Goal: Task Accomplishment & Management: Manage account settings

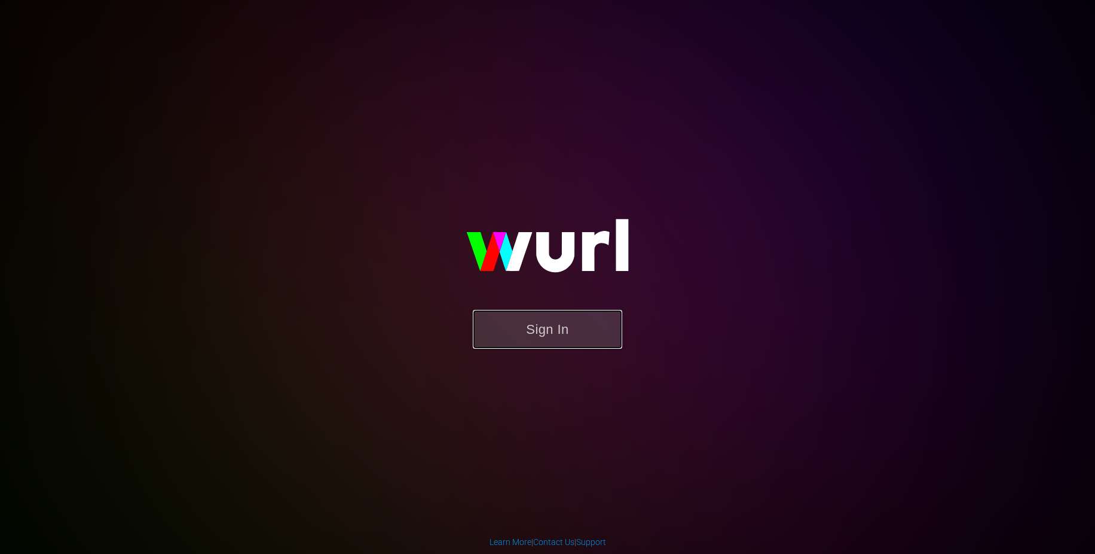
click at [532, 328] on button "Sign In" at bounding box center [547, 329] width 149 height 39
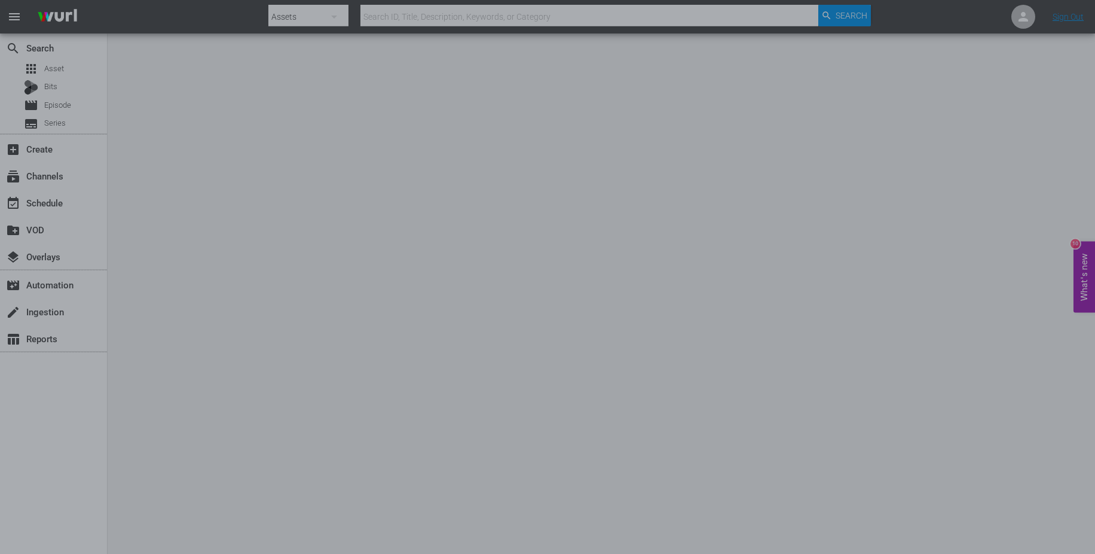
click at [773, 340] on div at bounding box center [547, 277] width 1095 height 554
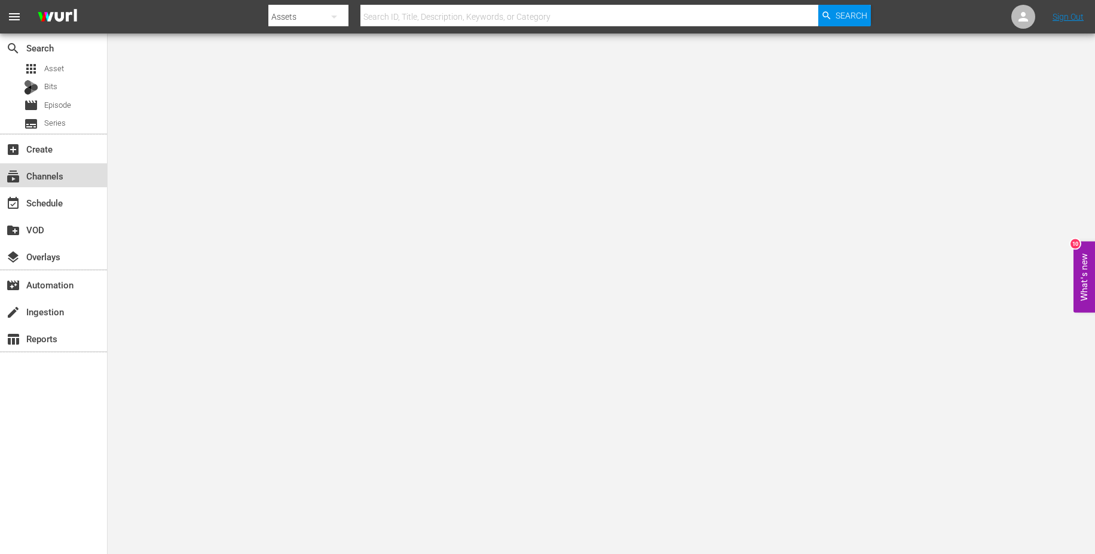
click at [63, 174] on div "subscriptions Channels" at bounding box center [33, 174] width 67 height 11
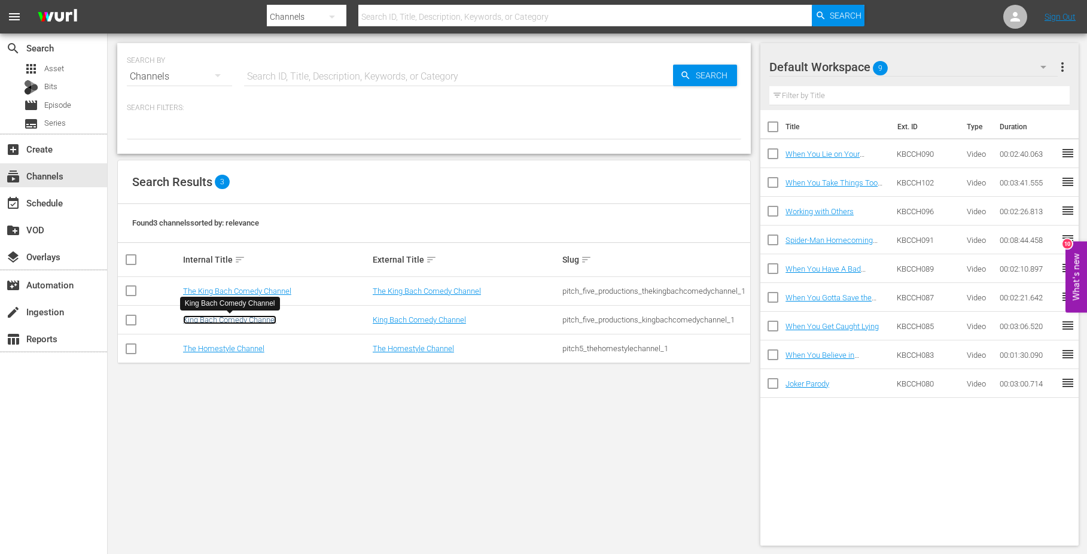
click at [252, 317] on link "King Bach Comedy Channel" at bounding box center [229, 319] width 93 height 9
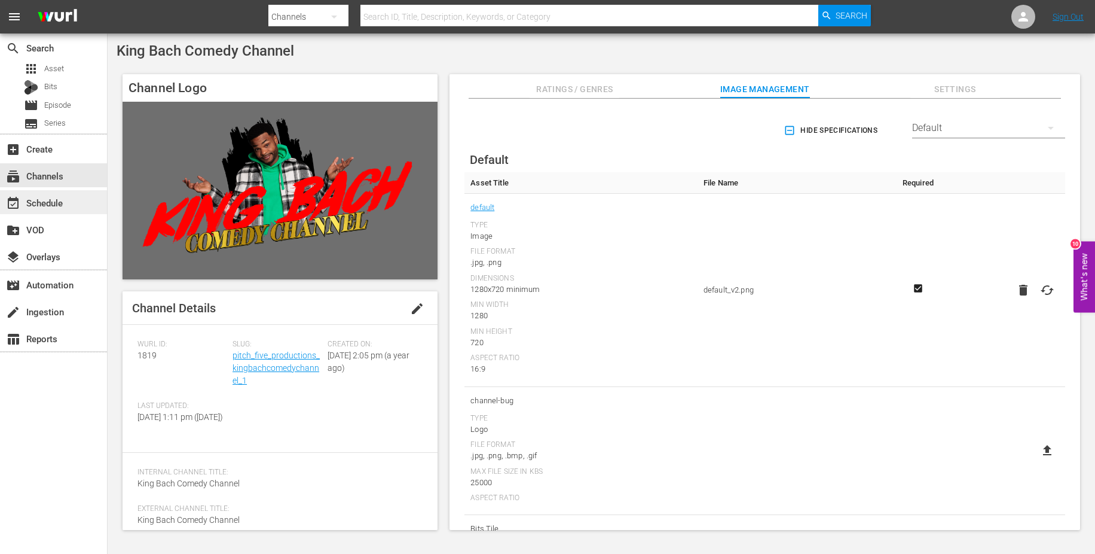
click at [61, 196] on div "event_available Schedule" at bounding box center [33, 201] width 67 height 11
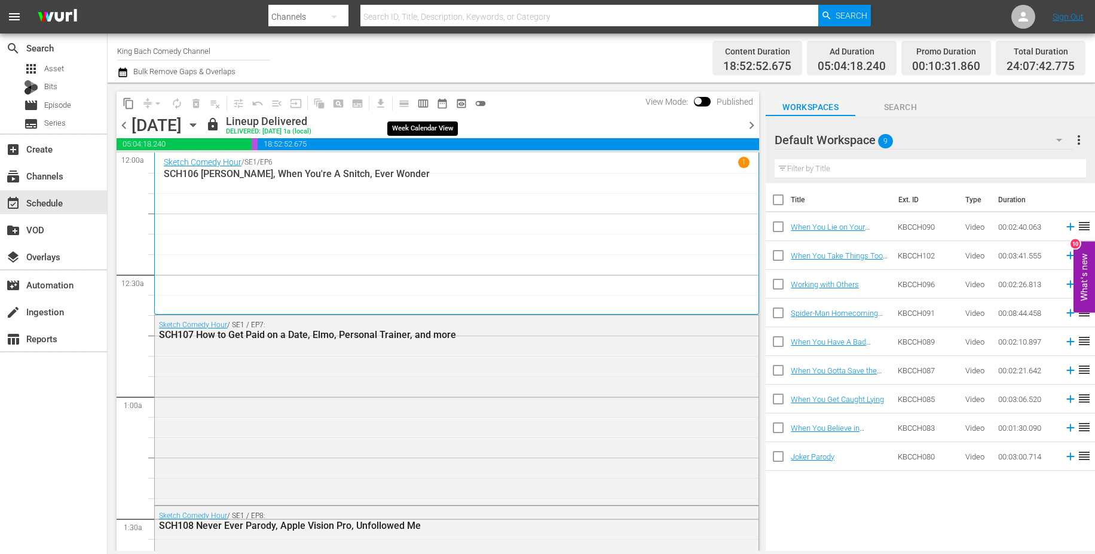
click at [424, 102] on span "calendar_view_week_outlined" at bounding box center [423, 103] width 12 height 12
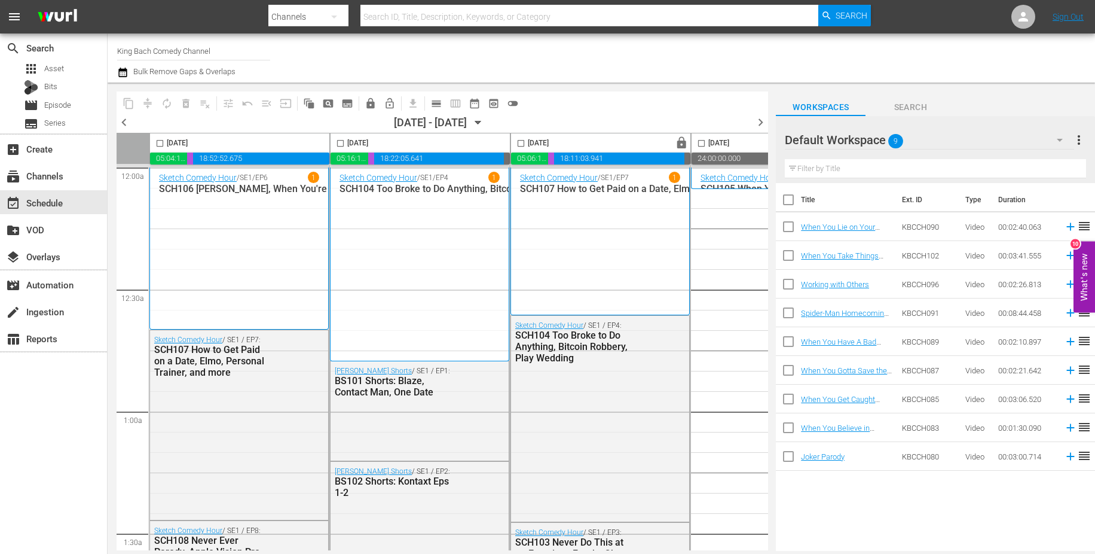
click at [757, 123] on span "chevron_right" at bounding box center [760, 122] width 15 height 15
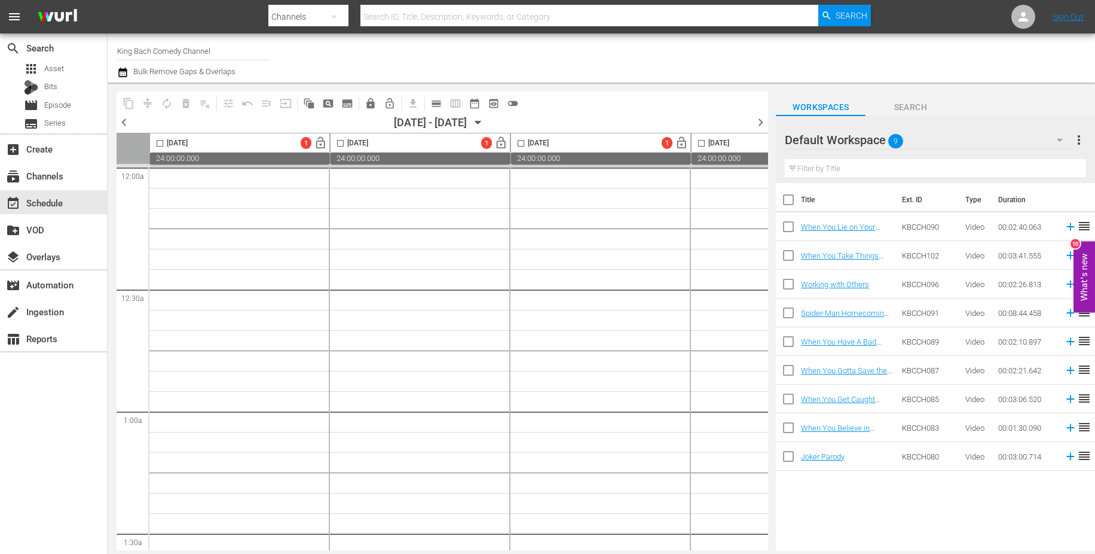
click at [128, 121] on span "chevron_left" at bounding box center [124, 122] width 15 height 15
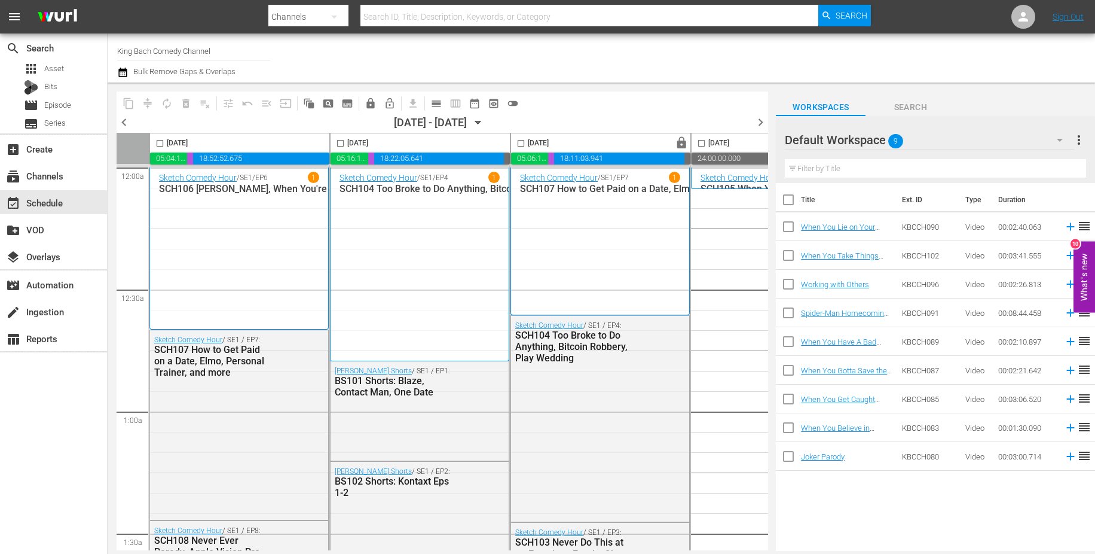
drag, startPoint x: 412, startPoint y: 550, endPoint x: 491, endPoint y: 554, distance: 79.0
click at [491, 553] on html "menu Search By Channels Search ID, Title, Description, Keywords, or Category Se…" at bounding box center [547, 277] width 1095 height 554
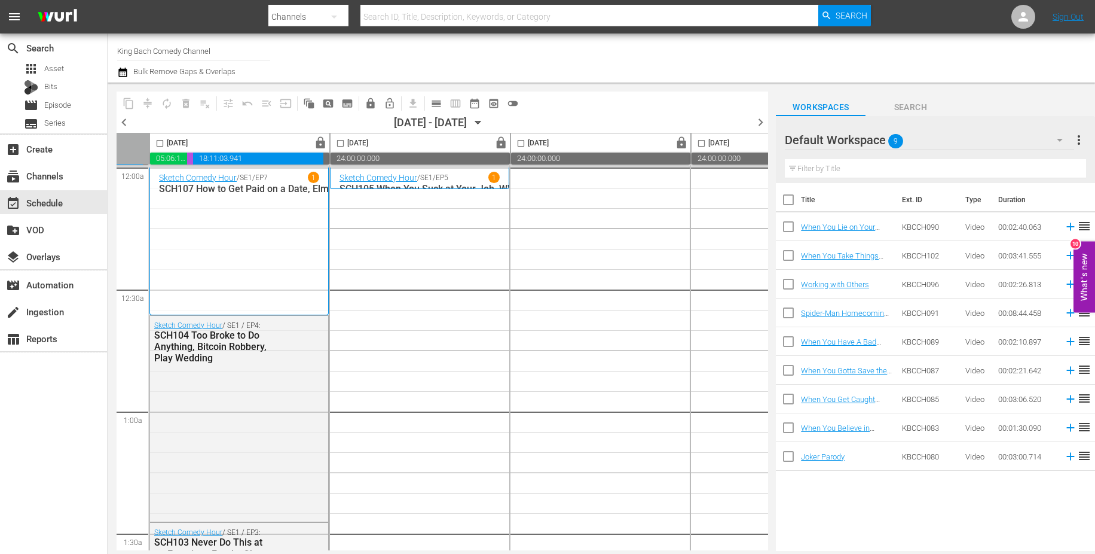
scroll to position [0, 350]
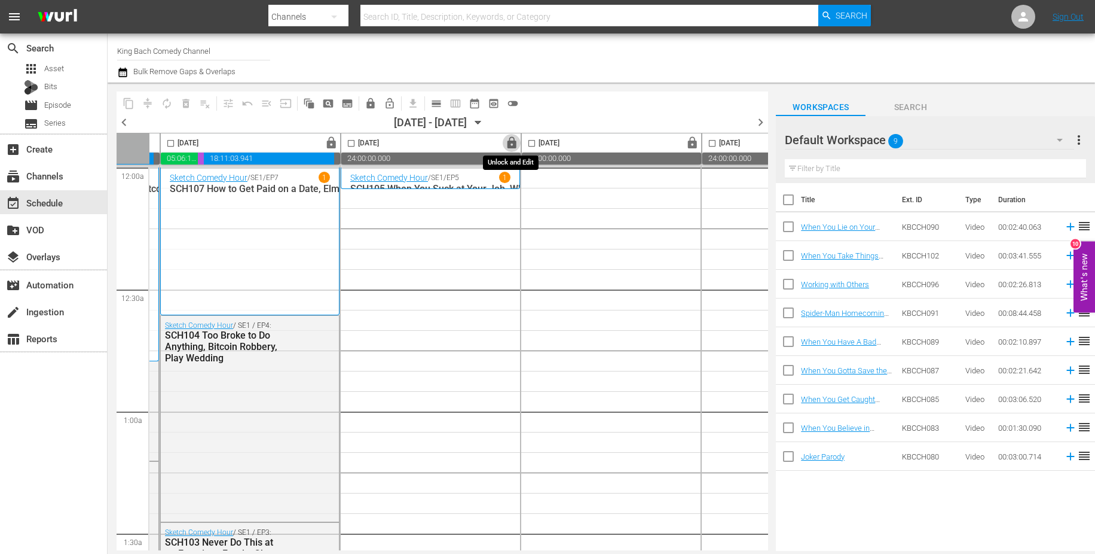
click at [512, 142] on span "lock" at bounding box center [512, 143] width 14 height 14
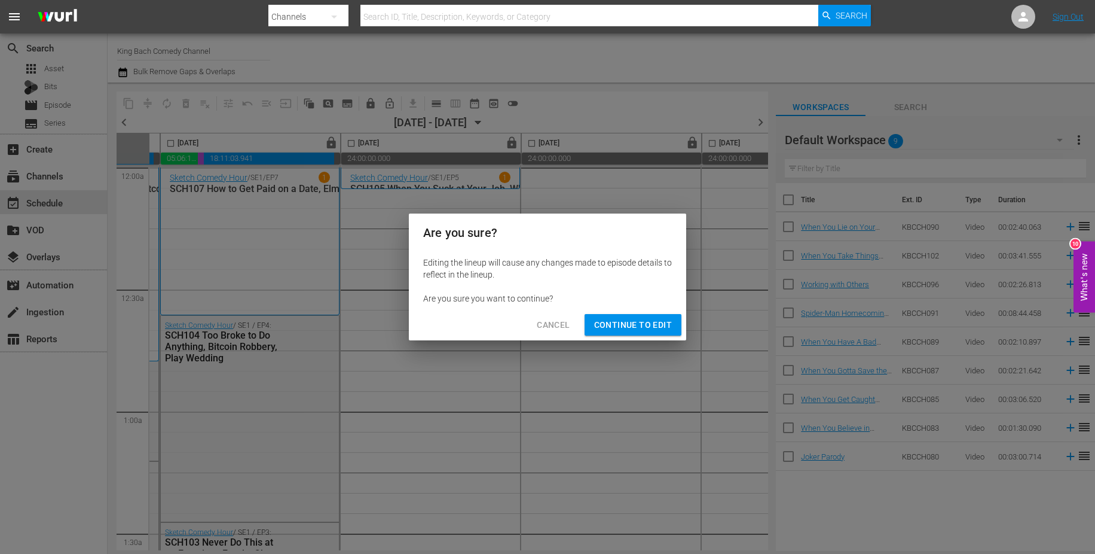
click at [633, 332] on button "Continue to Edit" at bounding box center [633, 325] width 97 height 22
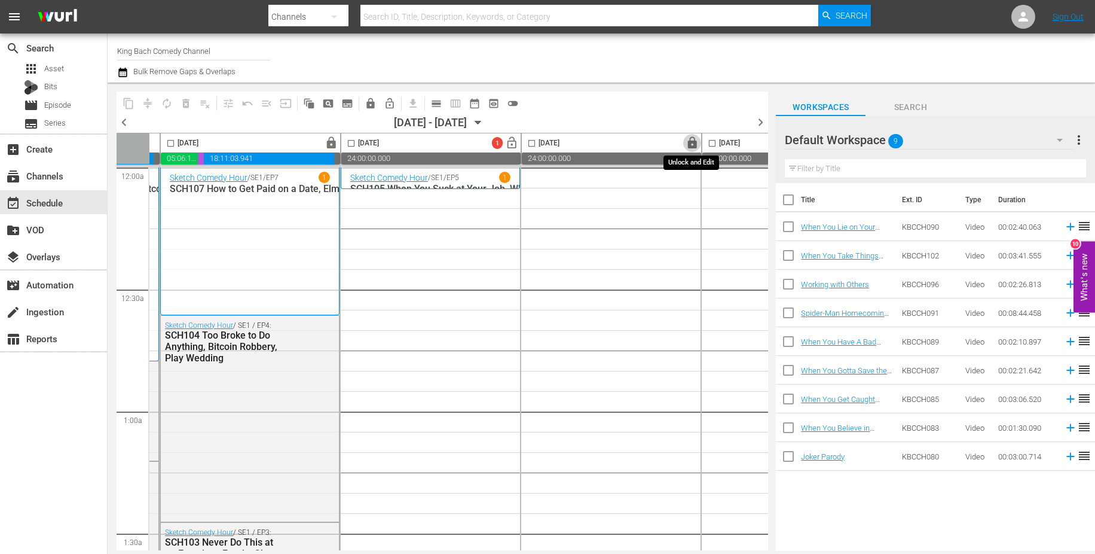
click at [689, 146] on span "lock" at bounding box center [693, 143] width 14 height 14
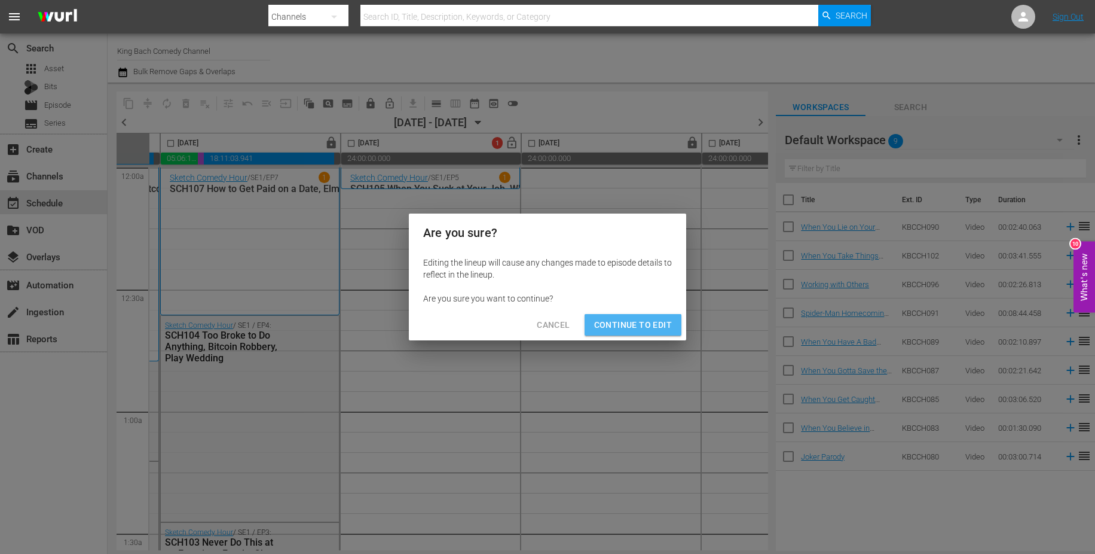
click at [628, 321] on span "Continue to Edit" at bounding box center [633, 325] width 78 height 15
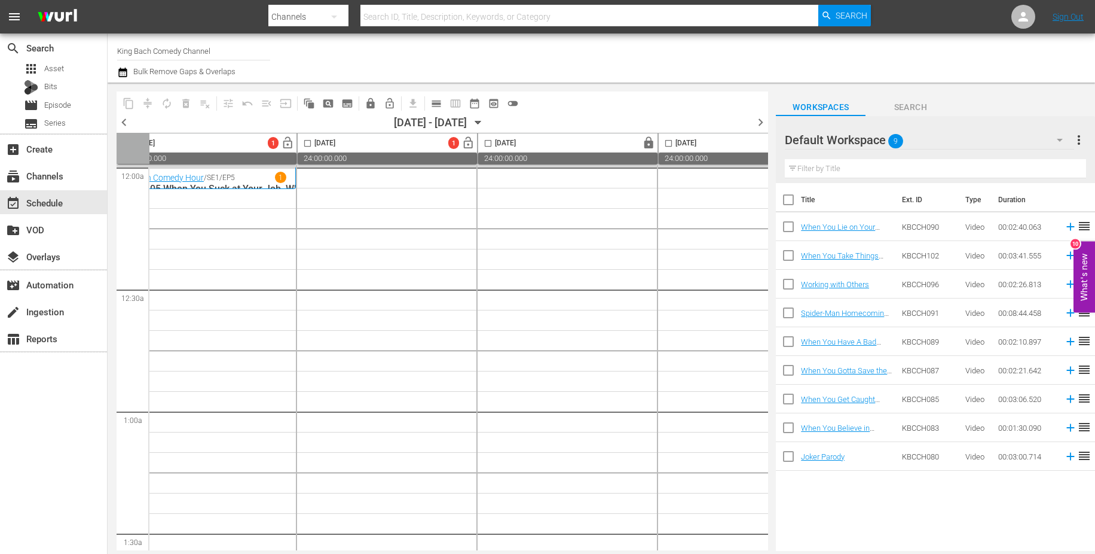
scroll to position [0, 575]
click at [649, 140] on span "lock" at bounding box center [649, 143] width 14 height 14
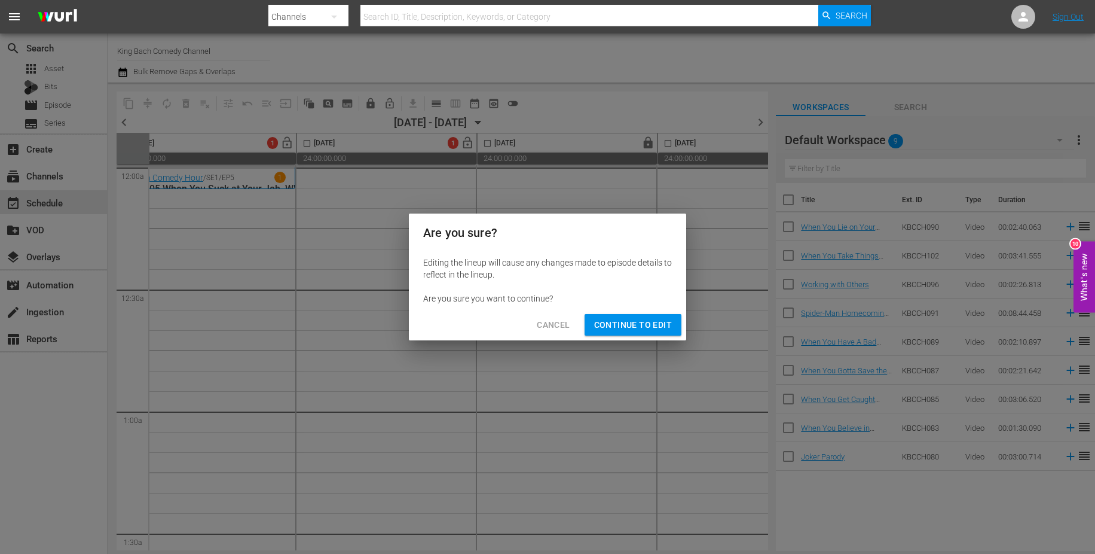
click at [645, 326] on span "Continue to Edit" at bounding box center [633, 325] width 78 height 15
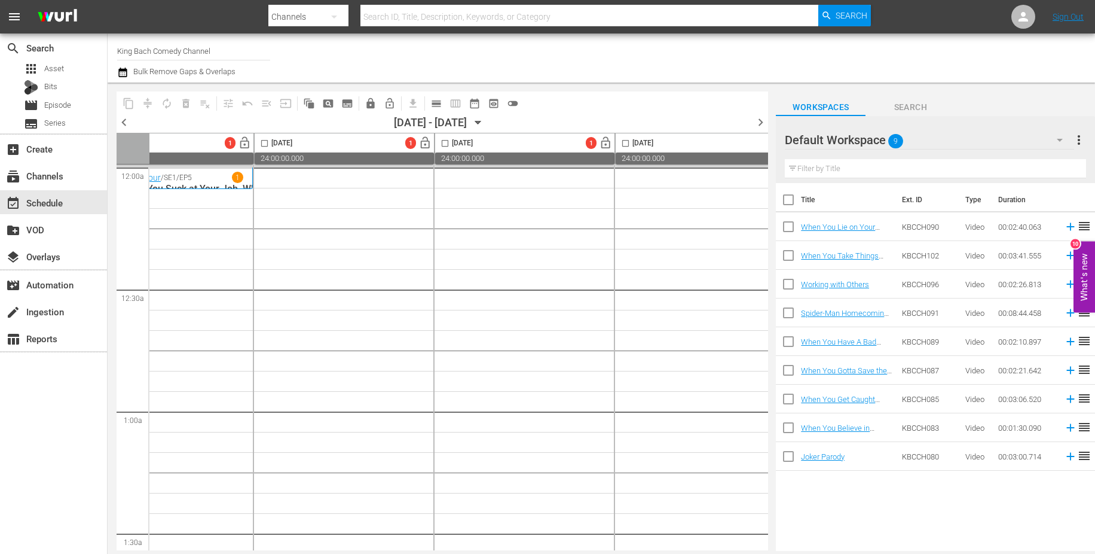
scroll to position [0, 650]
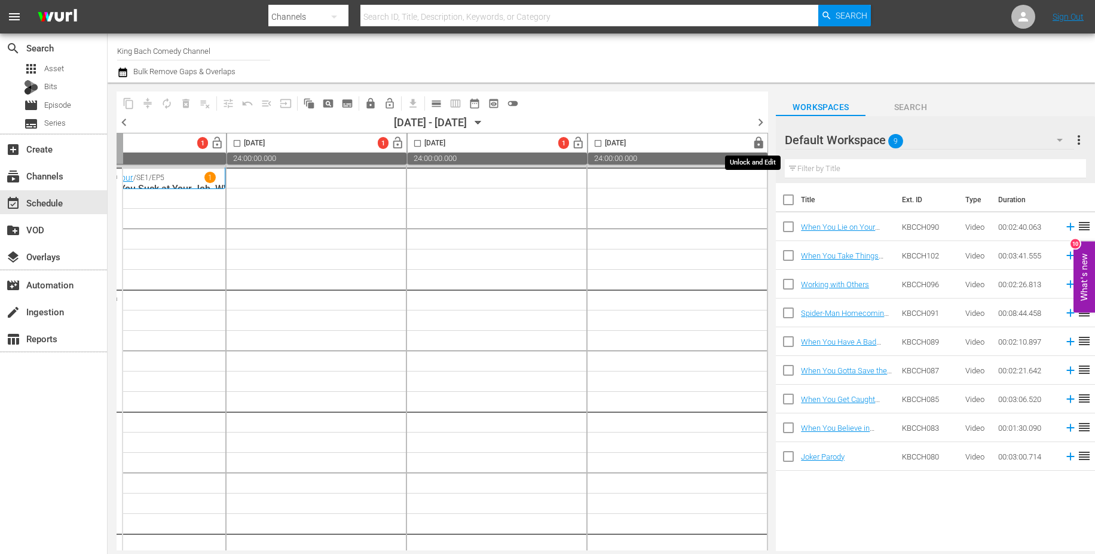
click at [756, 148] on span "lock" at bounding box center [759, 143] width 14 height 14
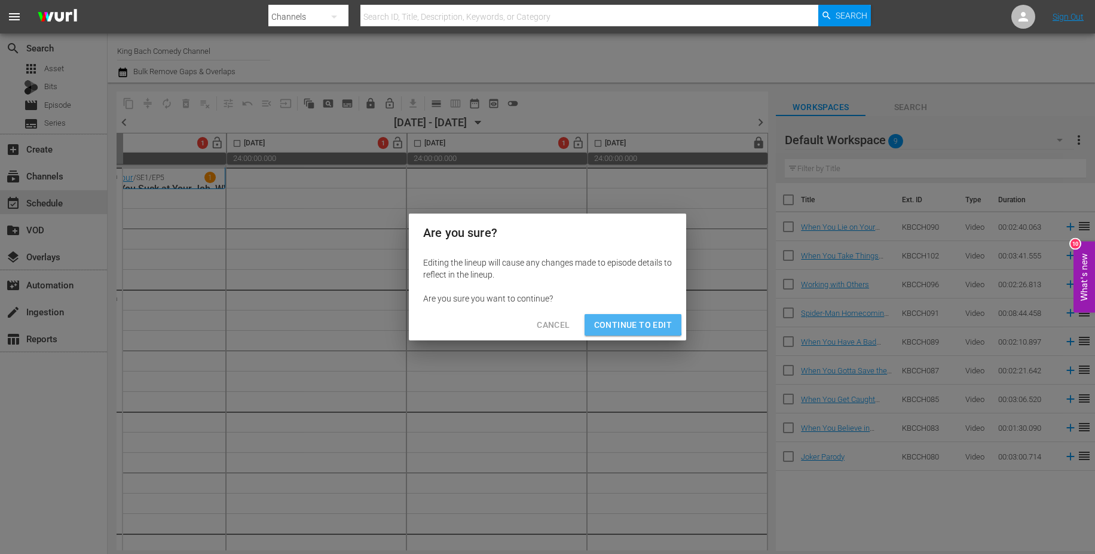
click at [625, 324] on span "Continue to Edit" at bounding box center [633, 325] width 78 height 15
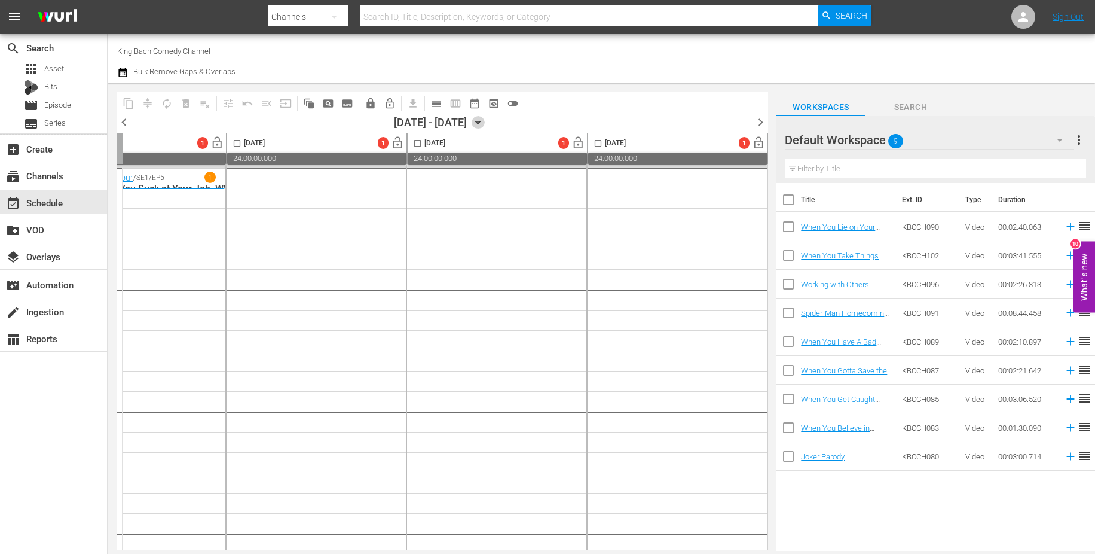
click at [485, 126] on icon "button" at bounding box center [478, 122] width 13 height 13
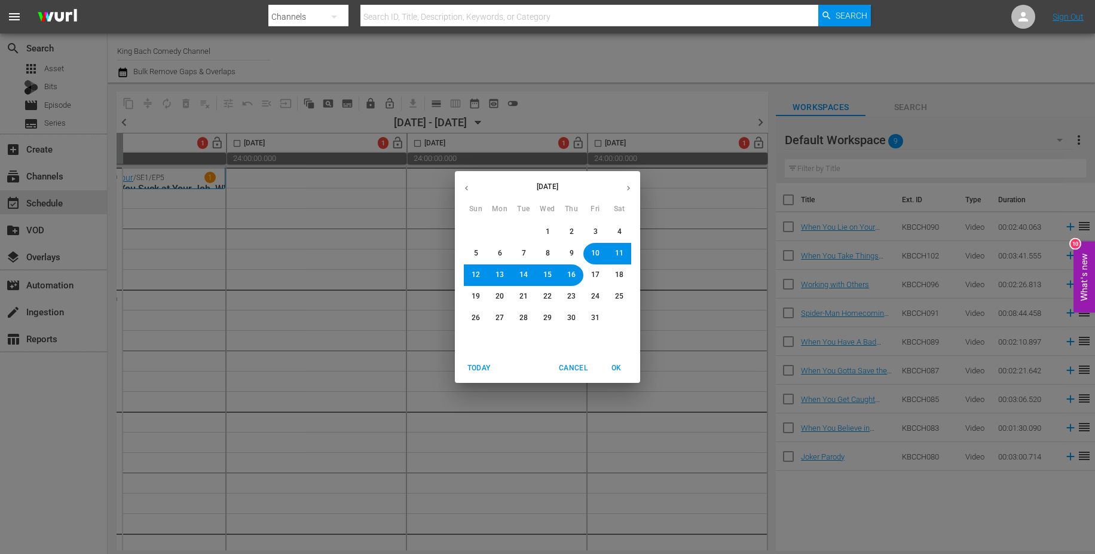
drag, startPoint x: 597, startPoint y: 255, endPoint x: 474, endPoint y: 273, distance: 124.5
click at [468, 274] on div "28 29 30 1 2 3 4 5 6 7 8 9 10 11 12 13 14 15 16 17 18 19 20 21 22 23 24 25 26 2…" at bounding box center [547, 275] width 185 height 108
click at [503, 276] on span "13" at bounding box center [500, 275] width 8 height 10
click at [617, 368] on span "OK" at bounding box center [616, 368] width 29 height 13
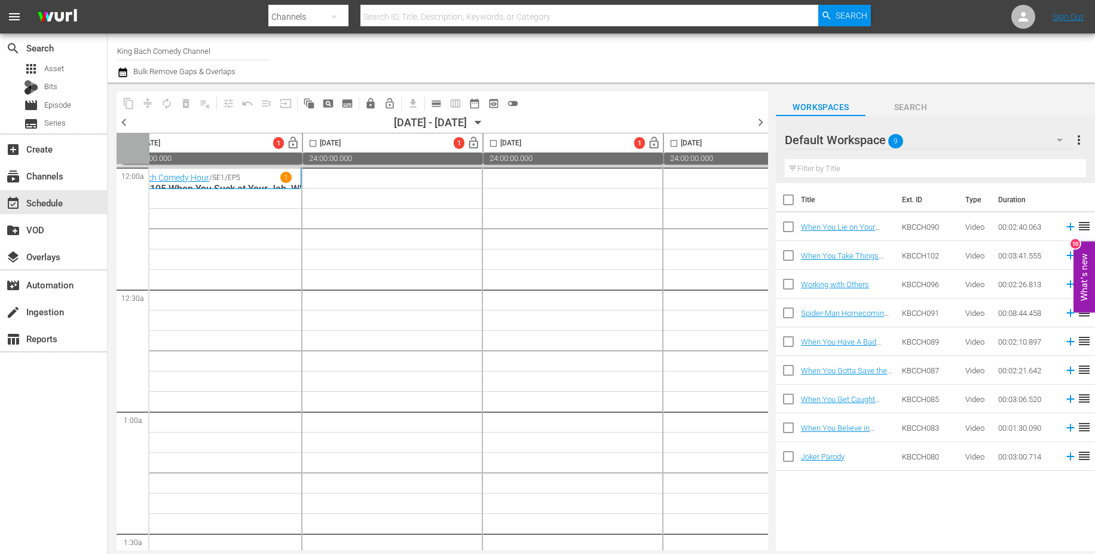
scroll to position [0, 11]
click at [130, 122] on span "chevron_left" at bounding box center [124, 122] width 15 height 15
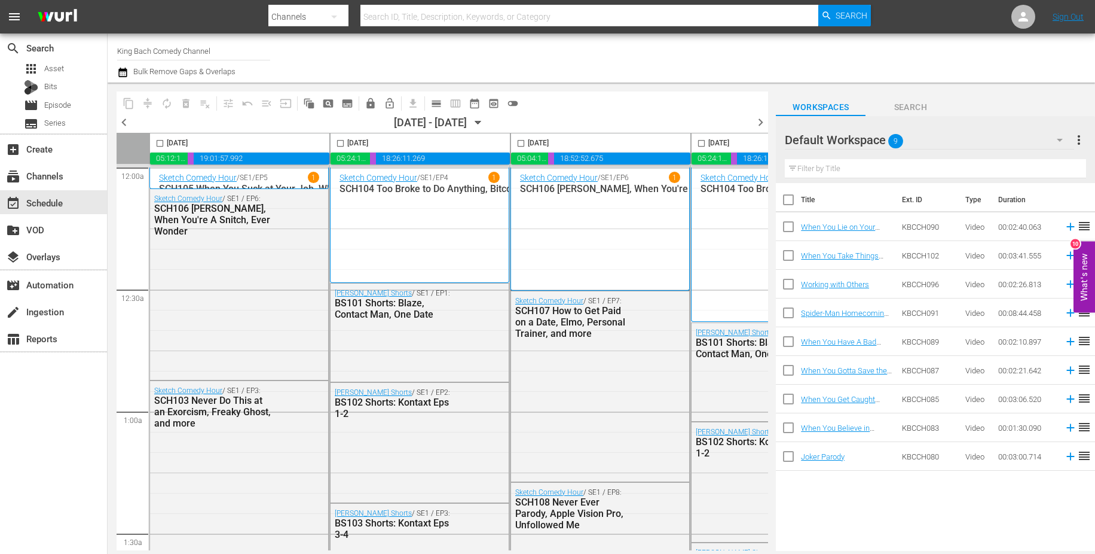
click at [161, 144] on input "checkbox" at bounding box center [160, 146] width 14 height 14
checkbox input "true"
click at [343, 145] on input "checkbox" at bounding box center [341, 146] width 14 height 14
checkbox input "true"
drag, startPoint x: 523, startPoint y: 143, endPoint x: 541, endPoint y: 146, distance: 18.2
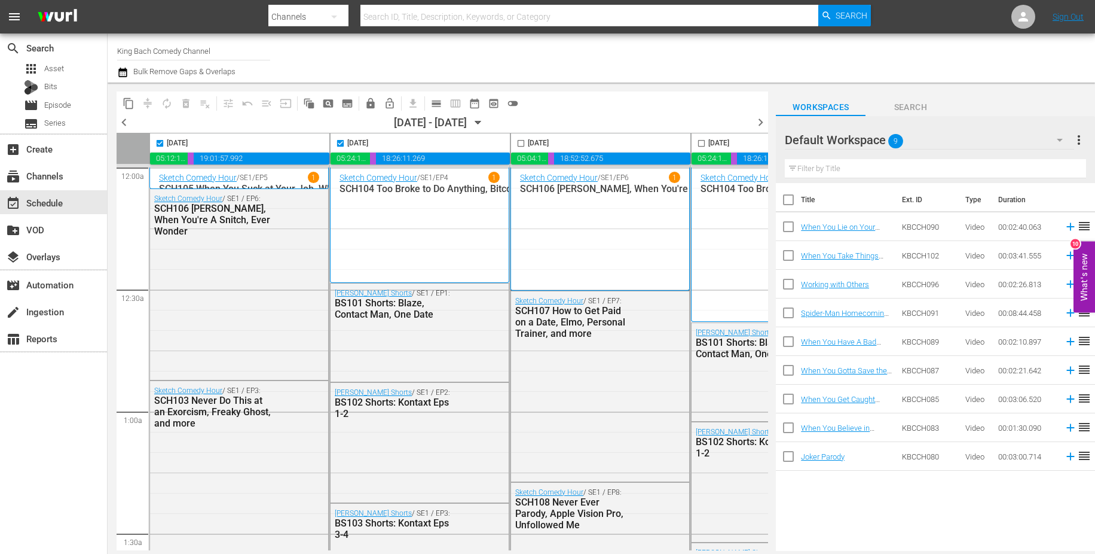
click at [523, 143] on input "checkbox" at bounding box center [521, 146] width 14 height 14
checkbox input "true"
click at [702, 142] on input "checkbox" at bounding box center [702, 146] width 14 height 14
checkbox input "true"
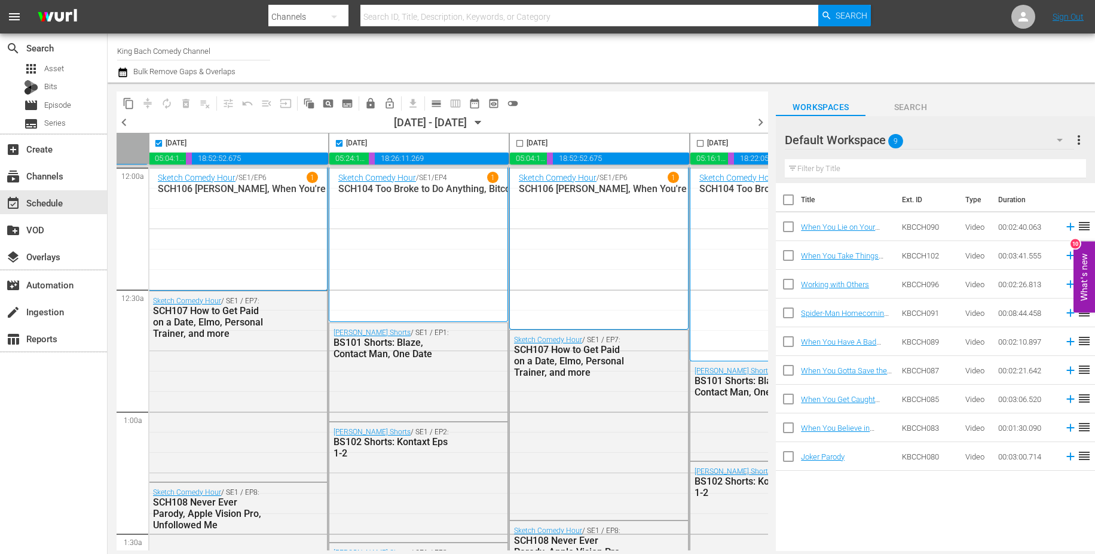
scroll to position [0, 389]
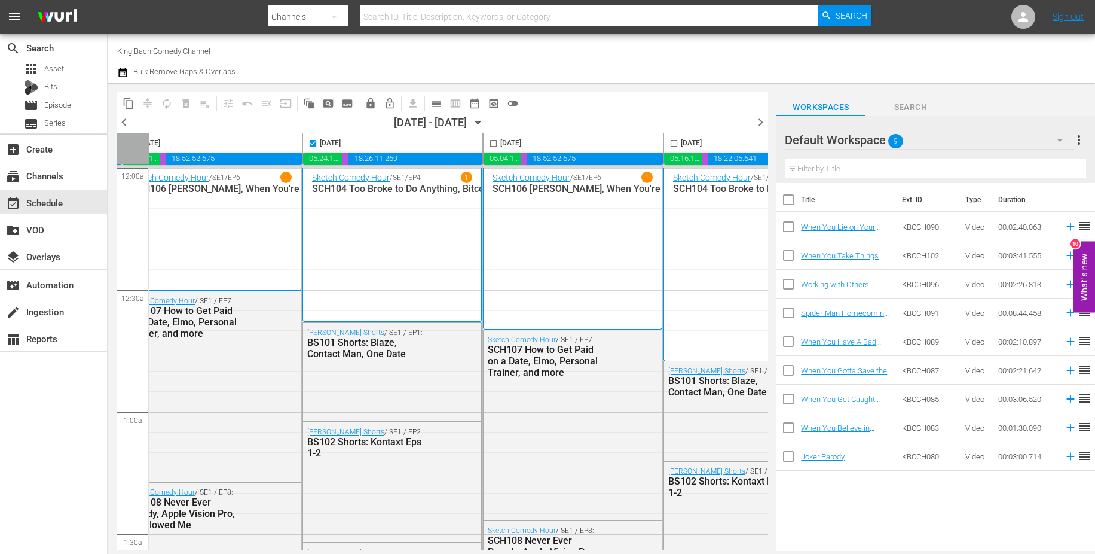
click at [495, 141] on input "checkbox" at bounding box center [494, 146] width 14 height 14
checkbox input "true"
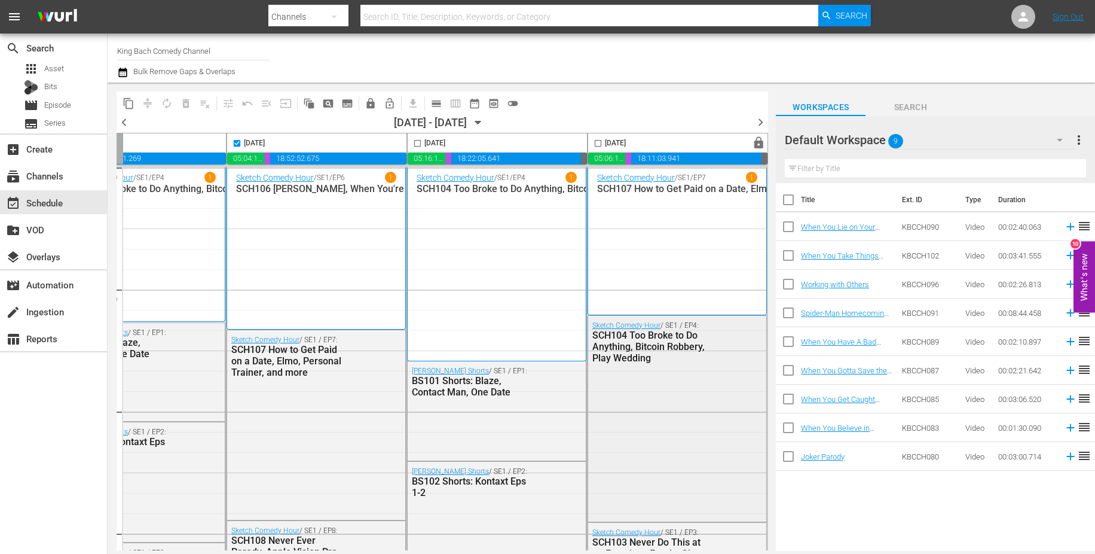
scroll to position [0, 650]
click at [415, 142] on input "checkbox" at bounding box center [418, 146] width 14 height 14
checkbox input "true"
click at [594, 145] on input "checkbox" at bounding box center [598, 146] width 14 height 14
checkbox input "true"
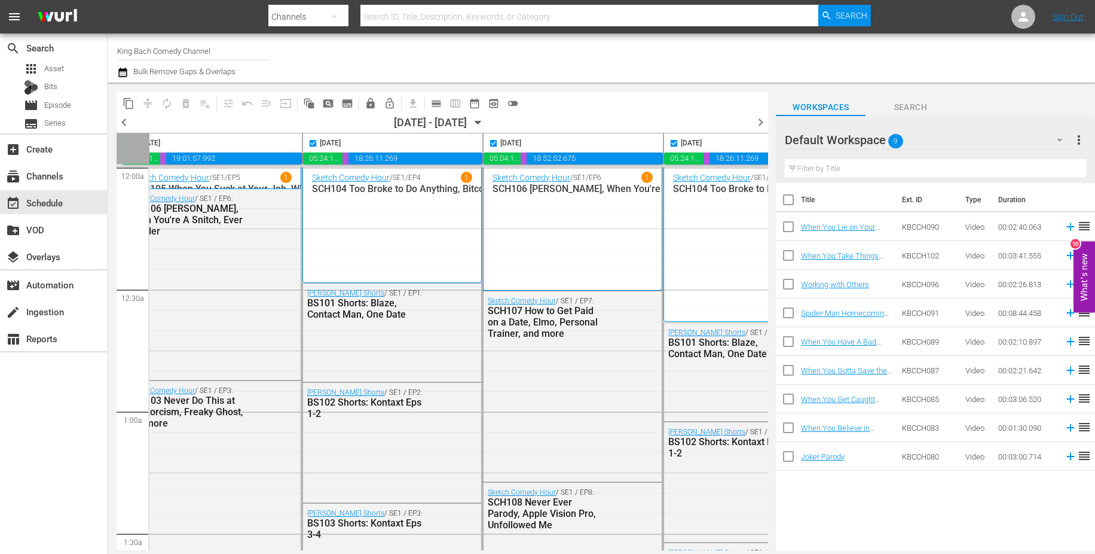
scroll to position [0, 0]
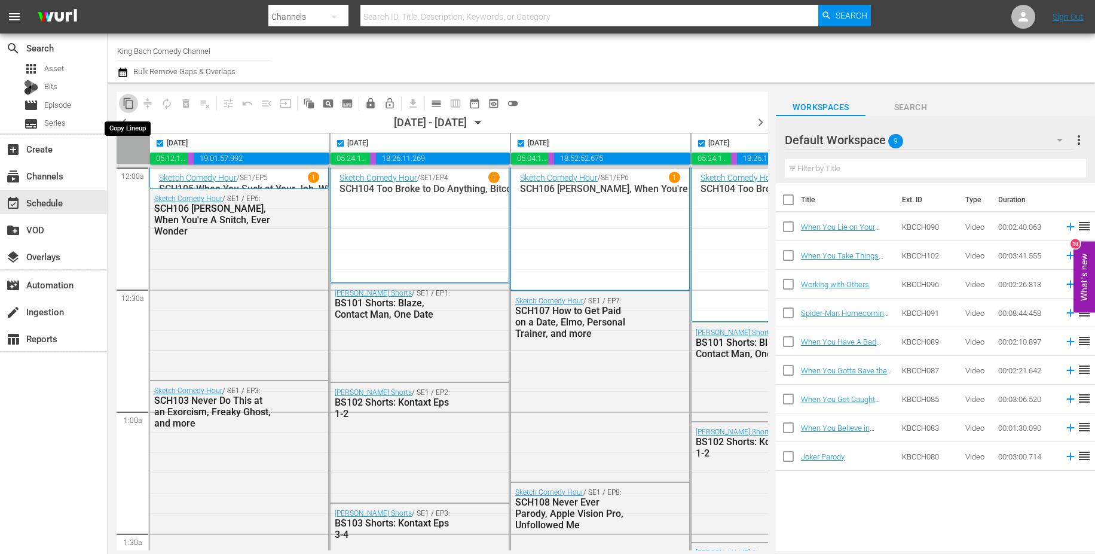
click at [130, 103] on span "content_copy" at bounding box center [129, 103] width 12 height 12
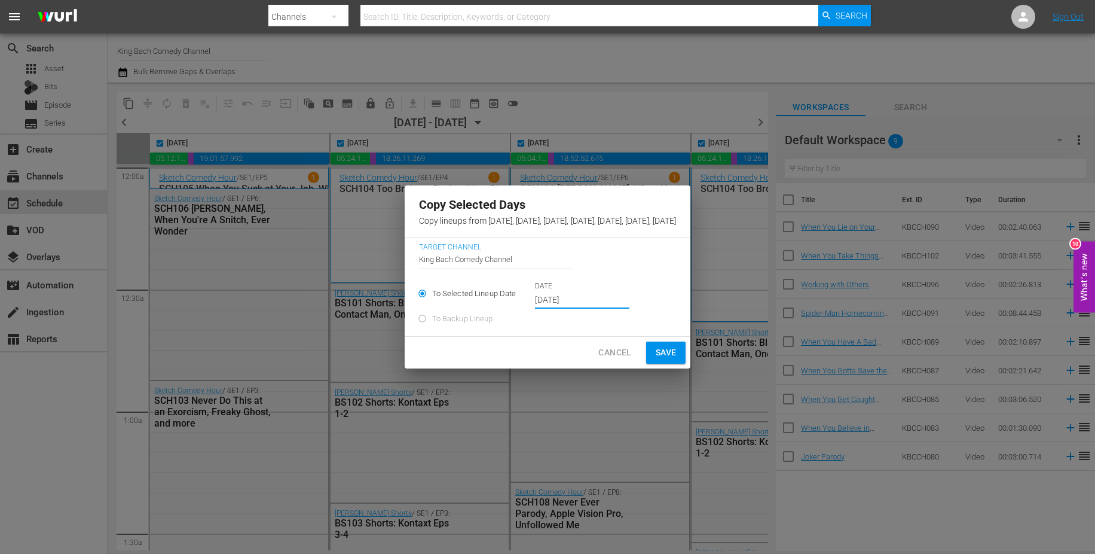
click at [535, 306] on input "Oct 6th 2025" at bounding box center [582, 300] width 94 height 18
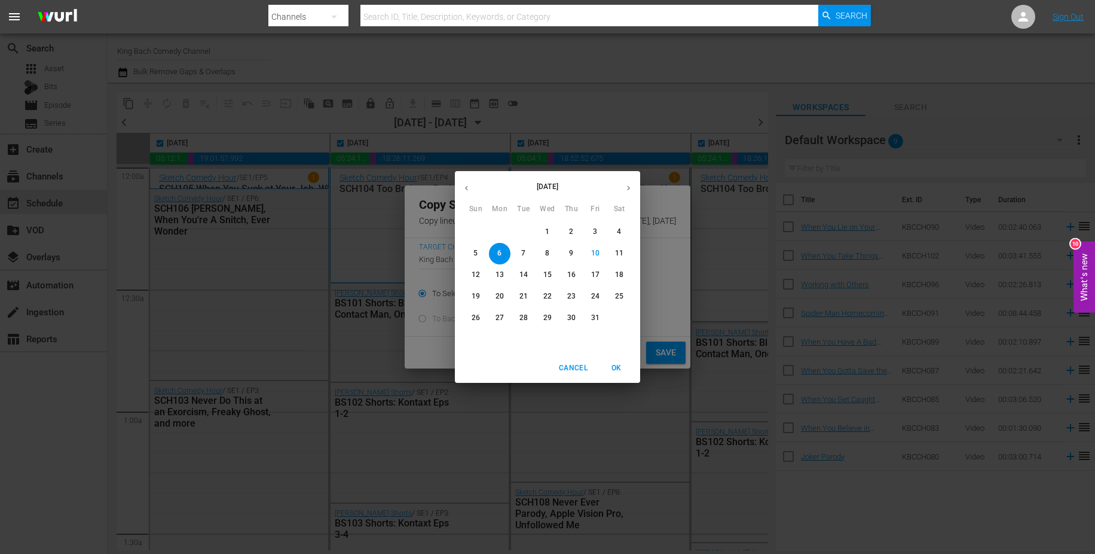
click at [500, 271] on p "13" at bounding box center [500, 275] width 8 height 10
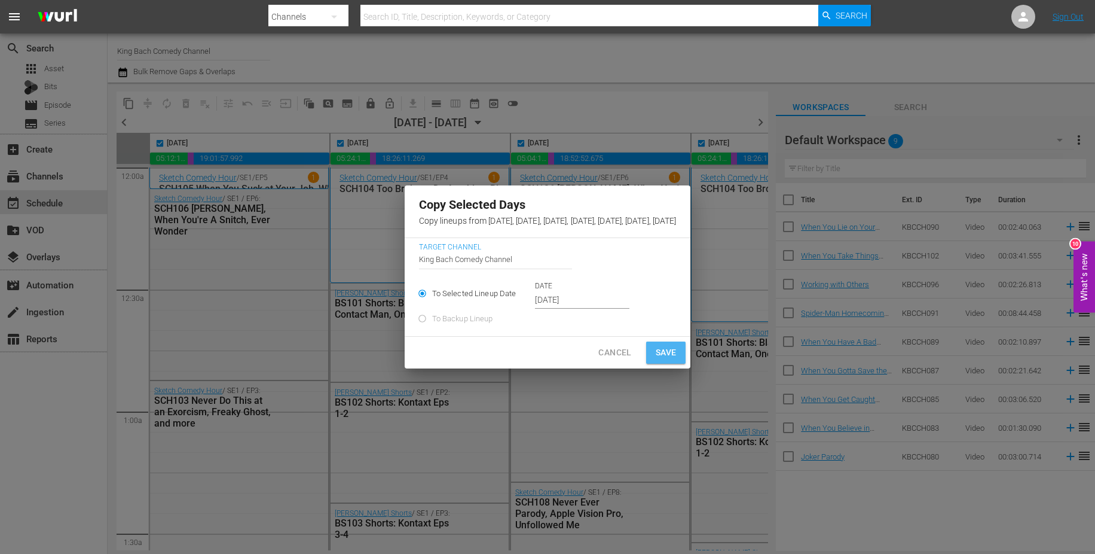
click at [677, 359] on span "Save" at bounding box center [666, 352] width 21 height 15
type input "Oct 6th 2025"
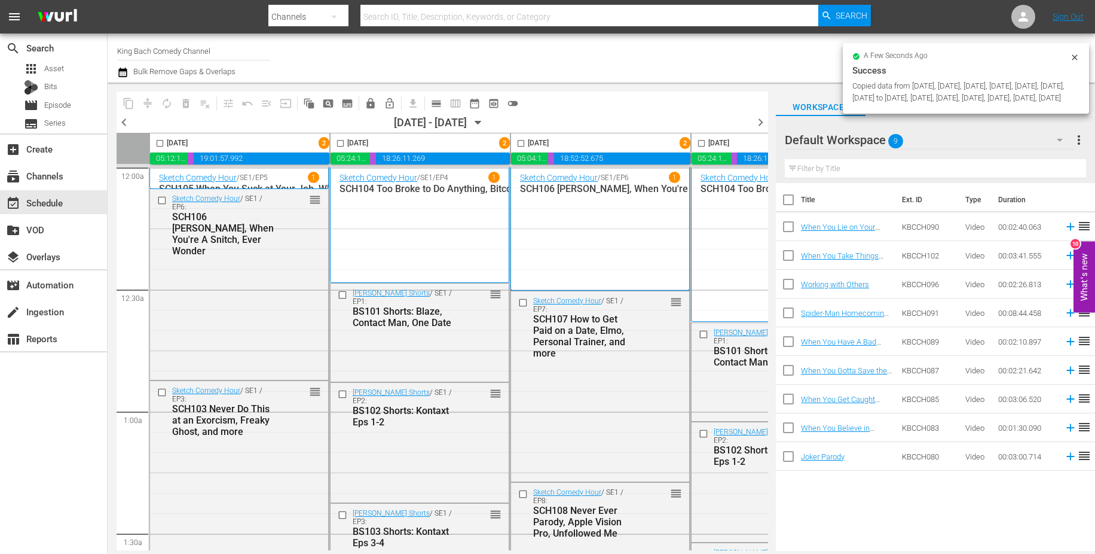
checkbox input "false"
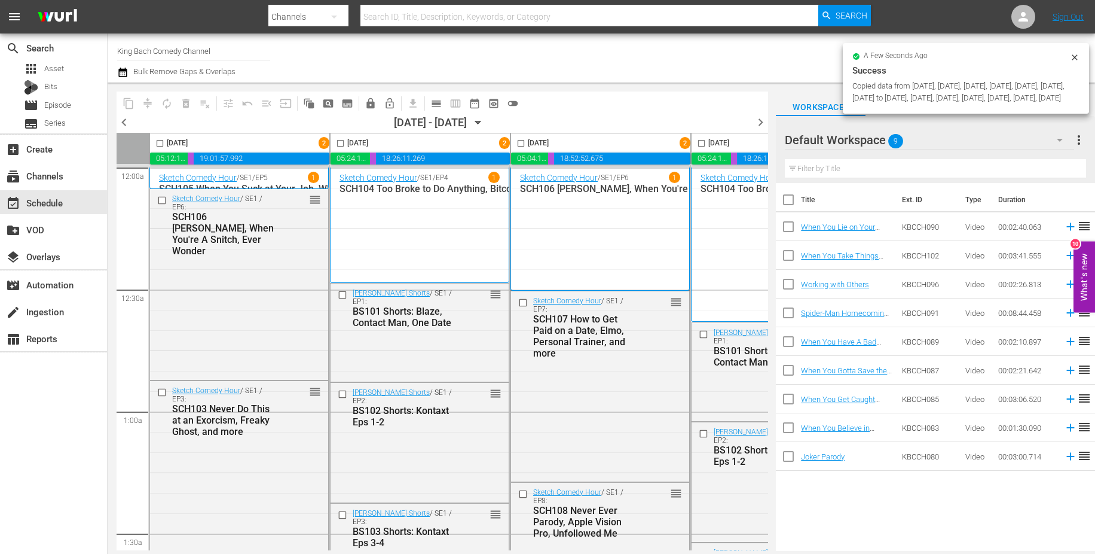
checkbox input "false"
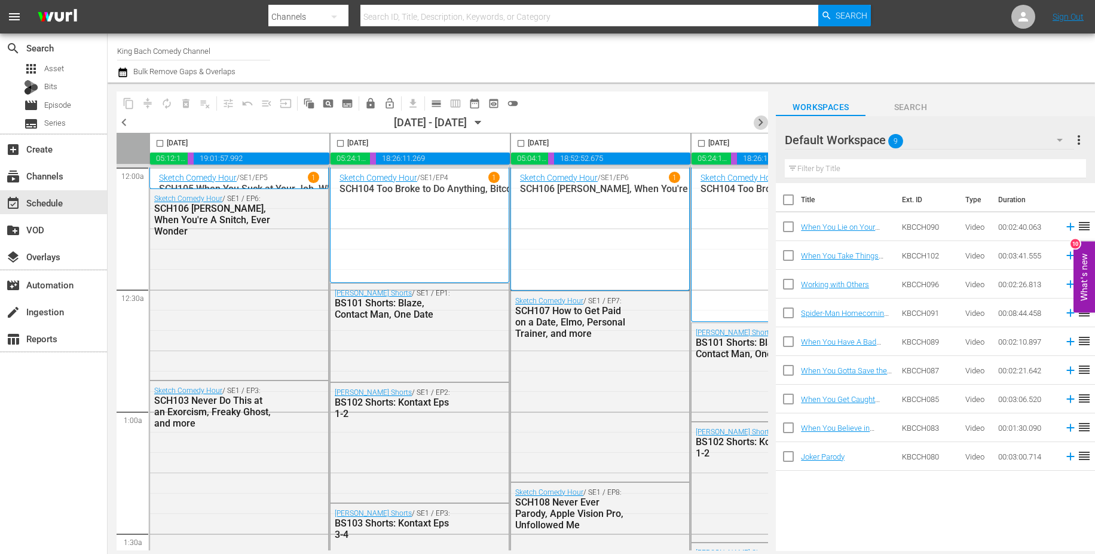
click at [759, 122] on span "chevron_right" at bounding box center [760, 122] width 15 height 15
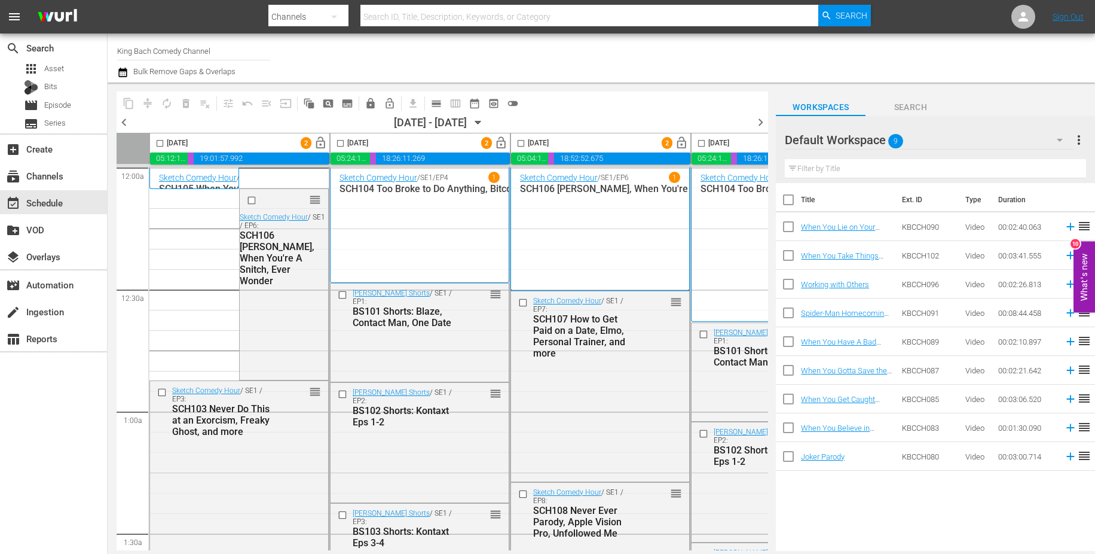
click at [161, 141] on input "checkbox" at bounding box center [160, 146] width 14 height 14
click at [147, 101] on span "compress" at bounding box center [148, 103] width 12 height 12
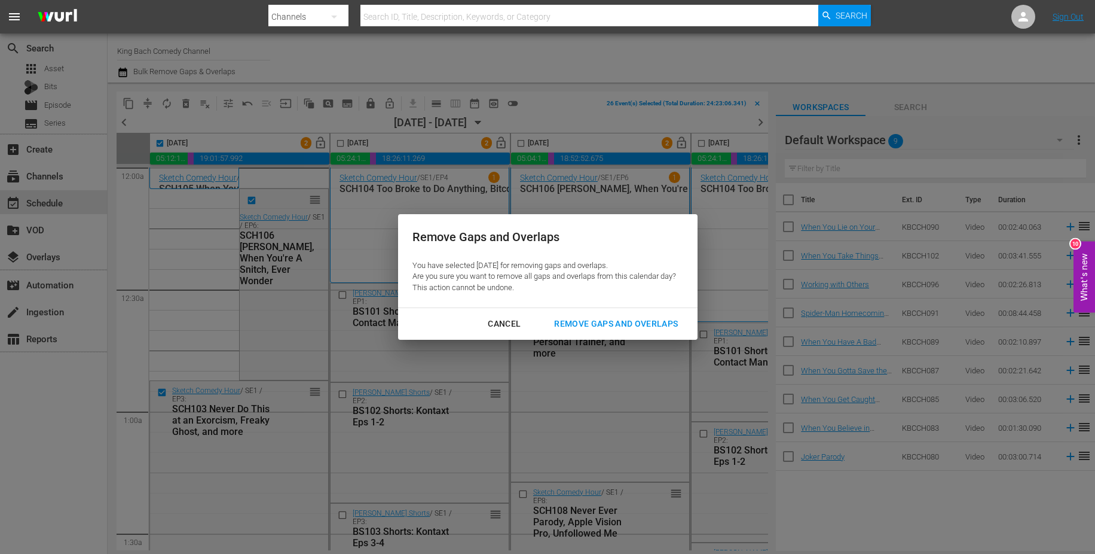
click at [604, 321] on div "Remove Gaps and Overlaps" at bounding box center [616, 323] width 143 height 15
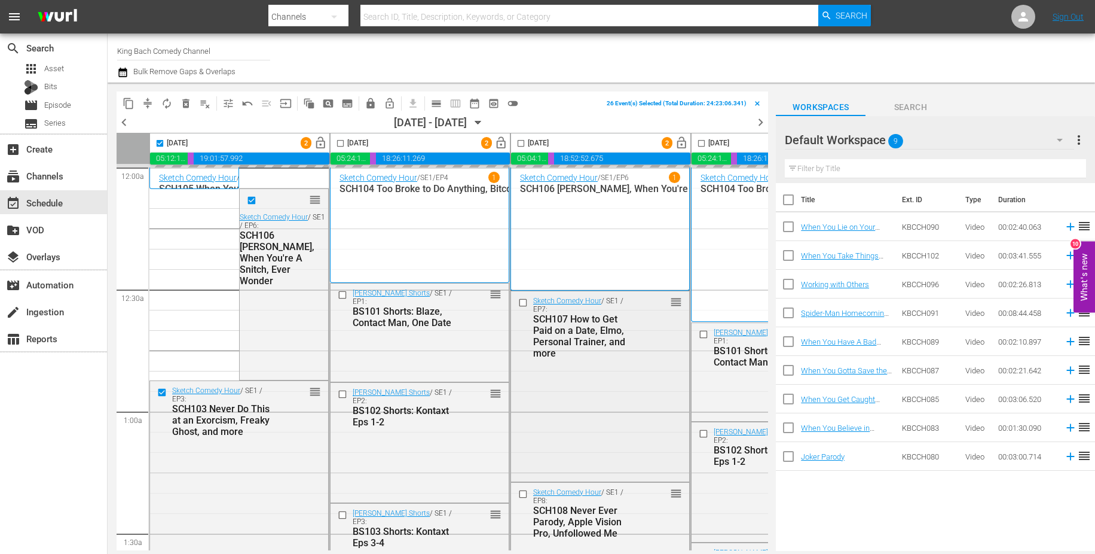
checkbox input "false"
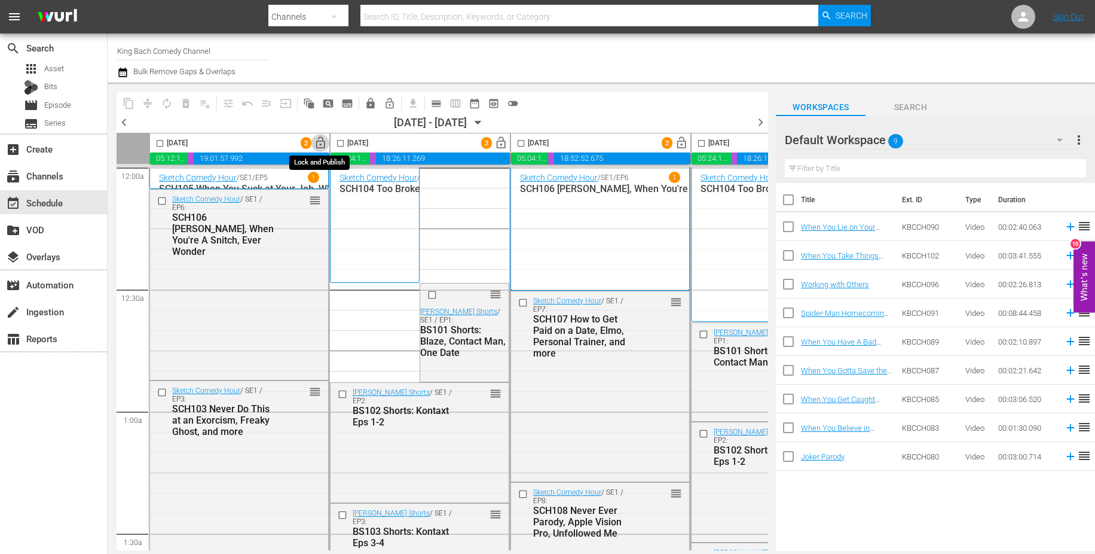
click at [319, 141] on span "lock_open" at bounding box center [321, 143] width 14 height 14
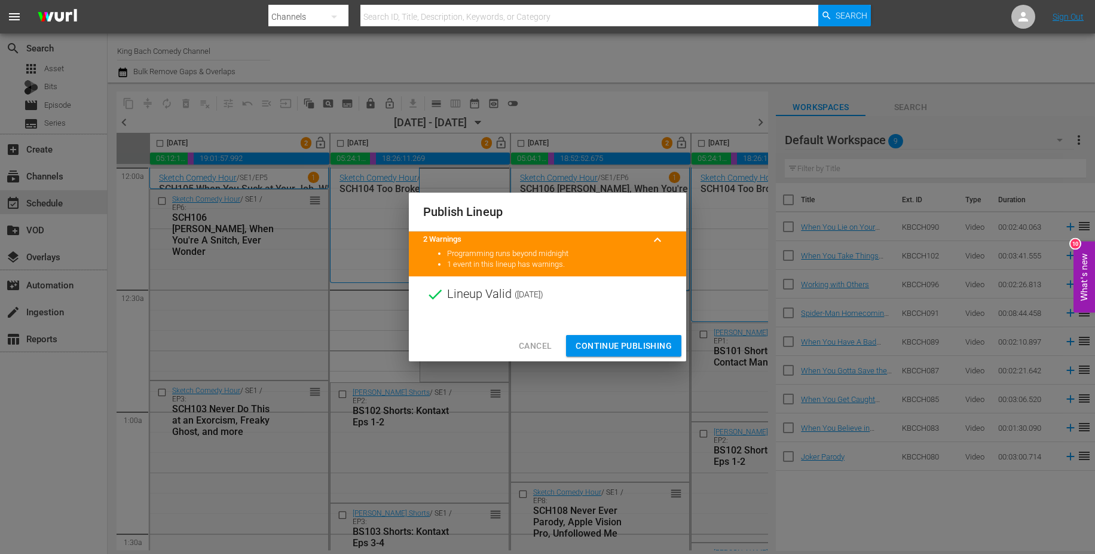
click at [624, 340] on span "Continue Publishing" at bounding box center [624, 345] width 96 height 15
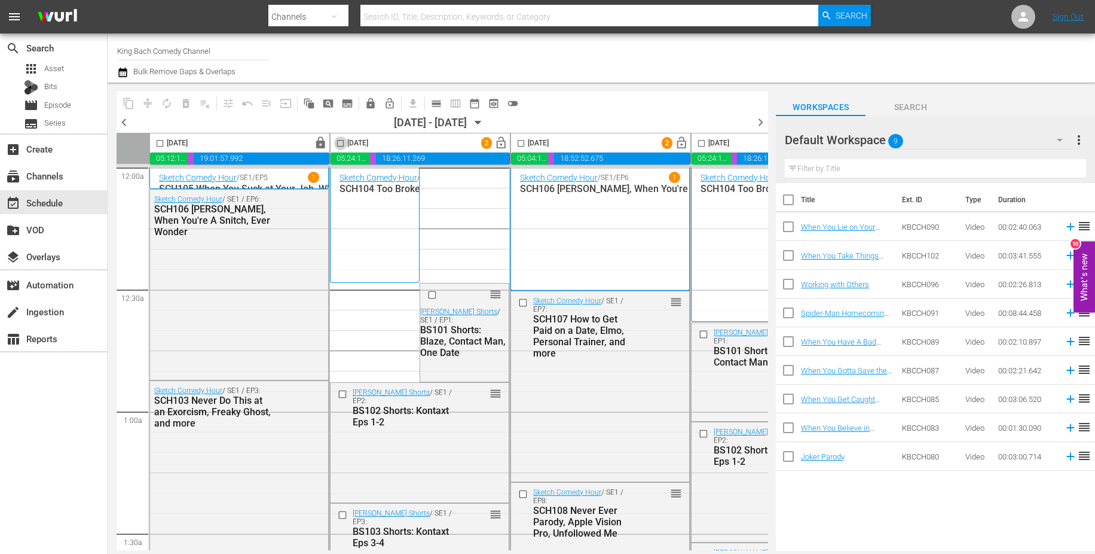
click at [341, 144] on input "checkbox" at bounding box center [341, 146] width 14 height 14
checkbox input "true"
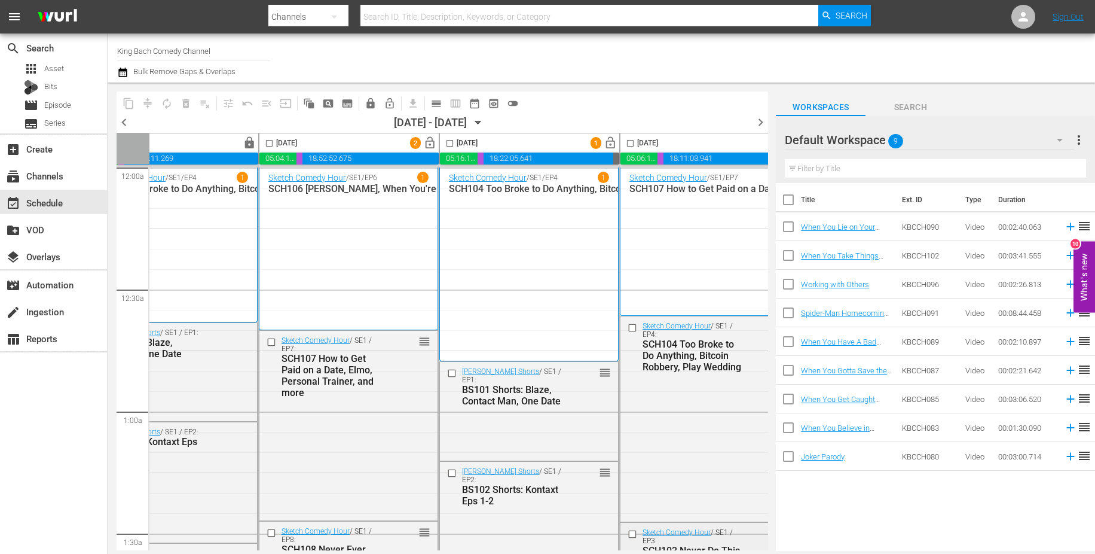
scroll to position [0, 614]
click at [431, 144] on span "lock_open" at bounding box center [429, 143] width 14 height 14
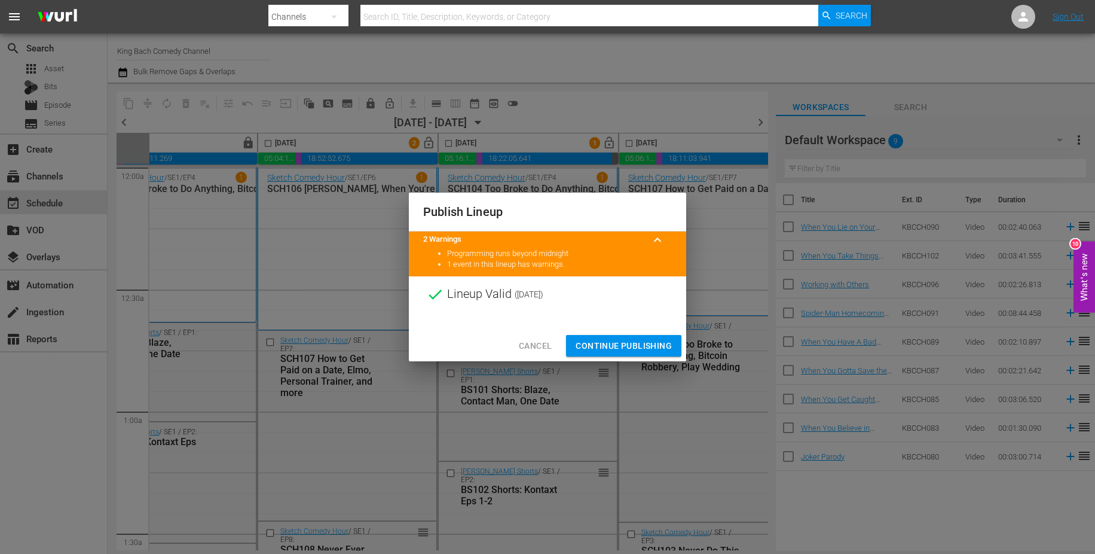
click at [633, 343] on span "Continue Publishing" at bounding box center [624, 345] width 96 height 15
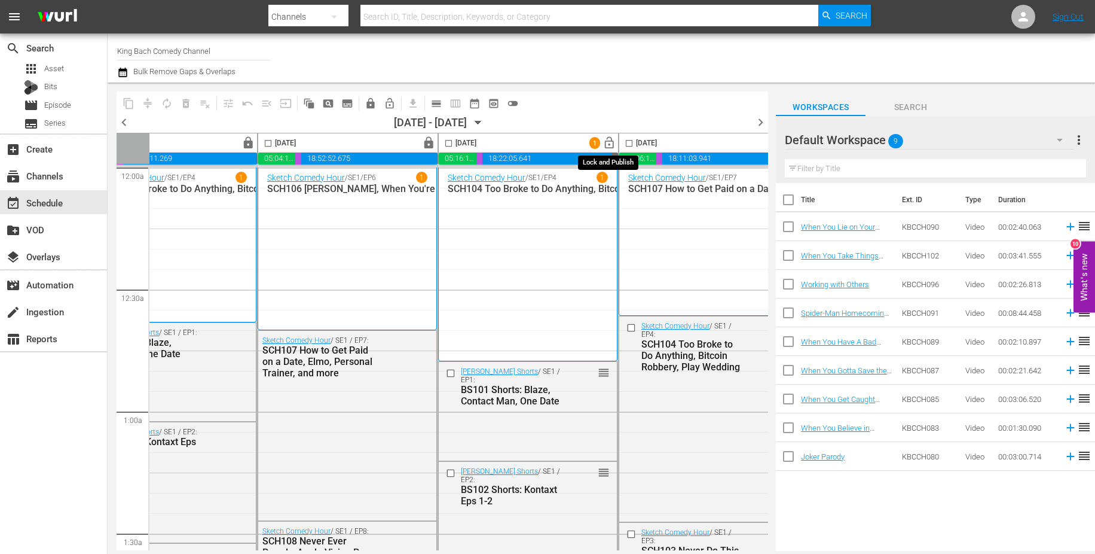
click at [611, 141] on span "lock_open" at bounding box center [610, 143] width 14 height 14
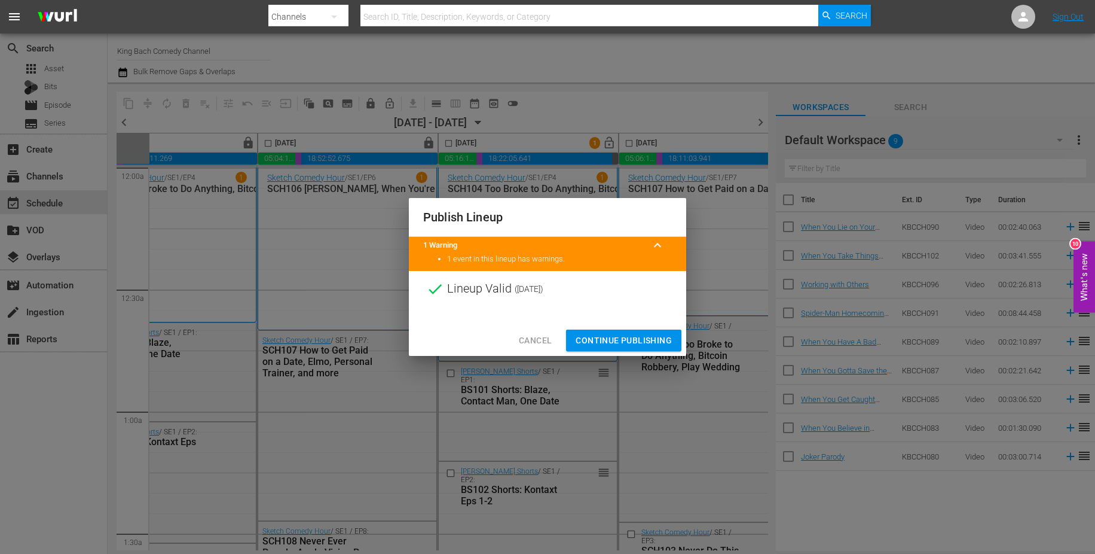
click at [619, 337] on span "Continue Publishing" at bounding box center [624, 340] width 96 height 15
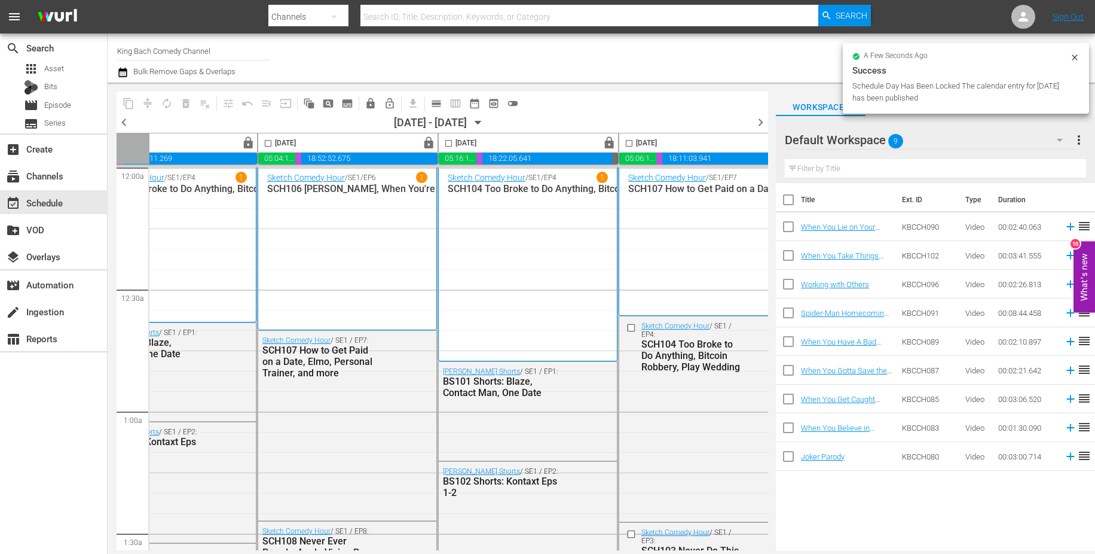
scroll to position [0, 650]
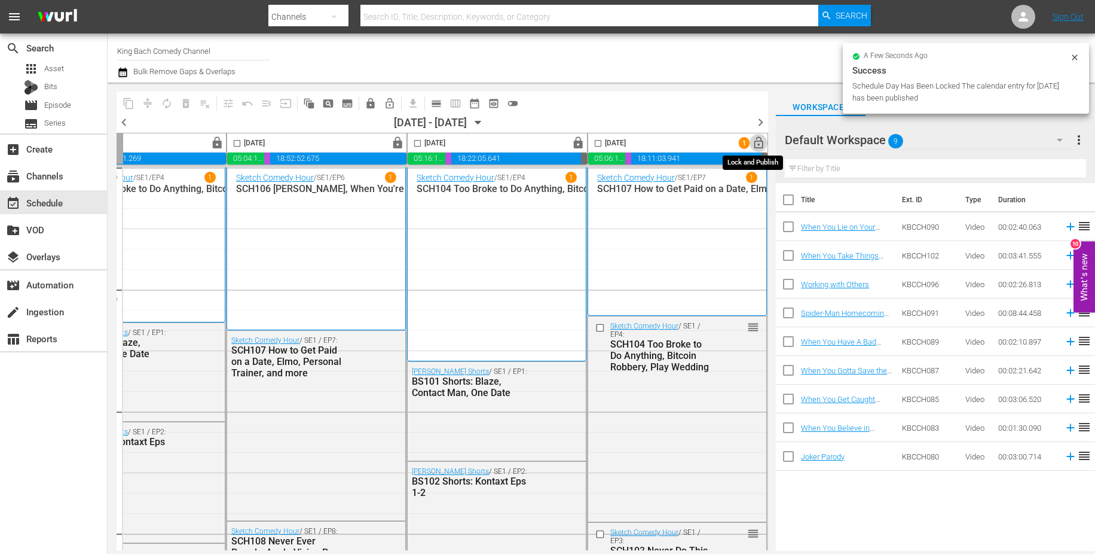
click at [756, 144] on span "lock_open" at bounding box center [759, 143] width 14 height 14
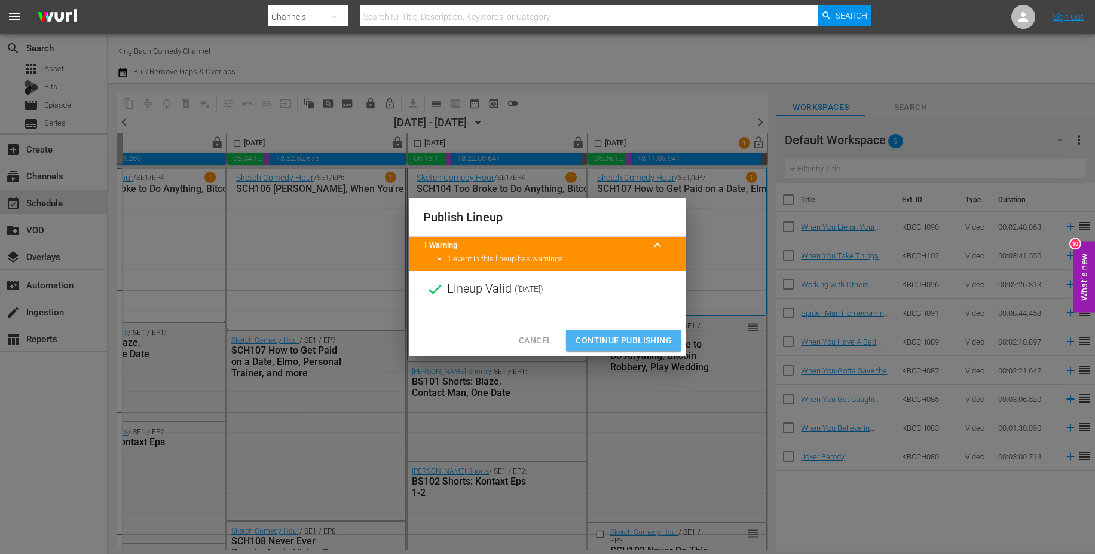
click at [656, 337] on span "Continue Publishing" at bounding box center [624, 340] width 96 height 15
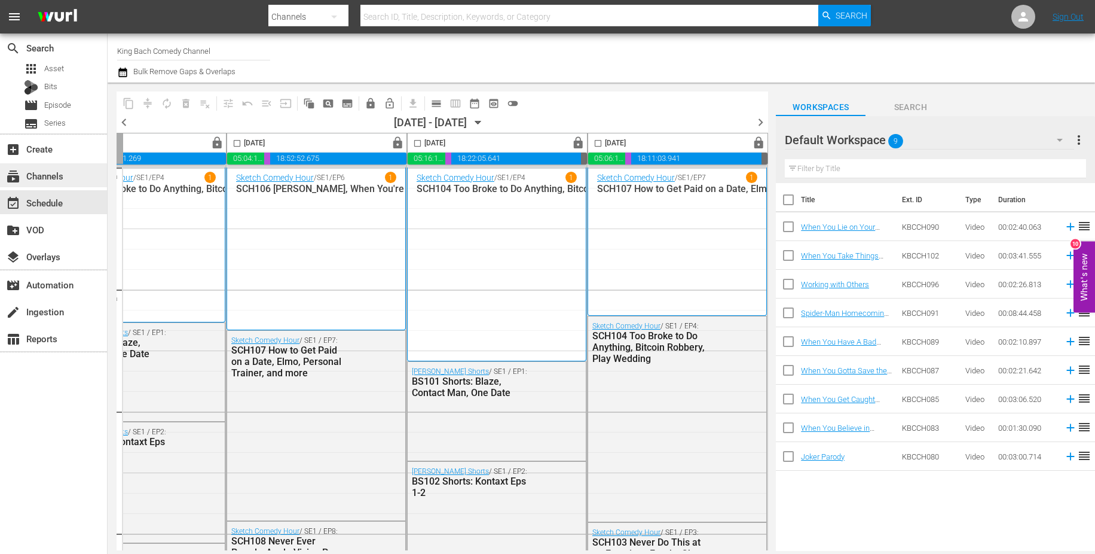
click at [73, 184] on div "subscriptions Channels" at bounding box center [53, 175] width 107 height 24
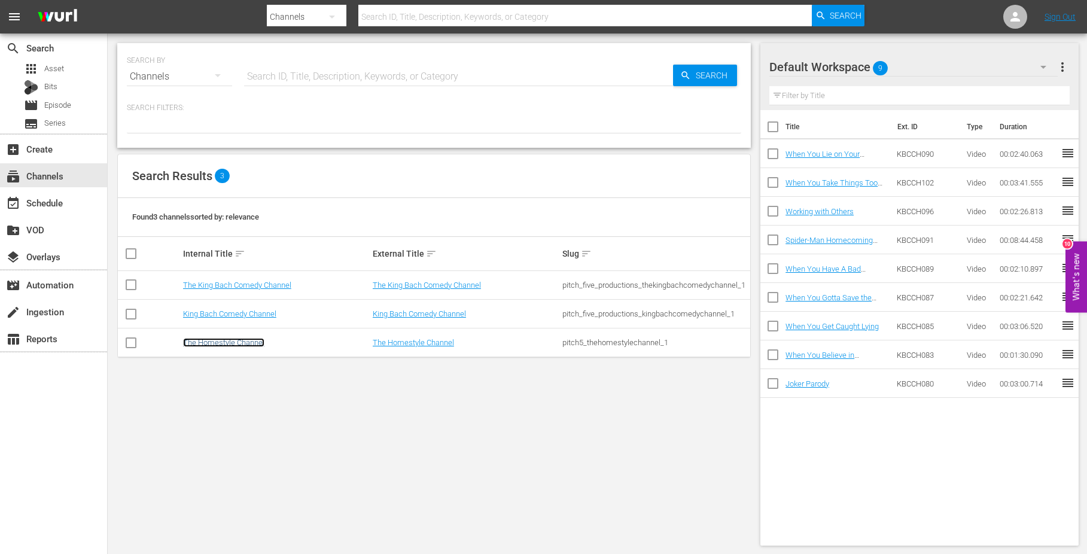
click at [225, 343] on link "The Homestyle Channel" at bounding box center [223, 342] width 81 height 9
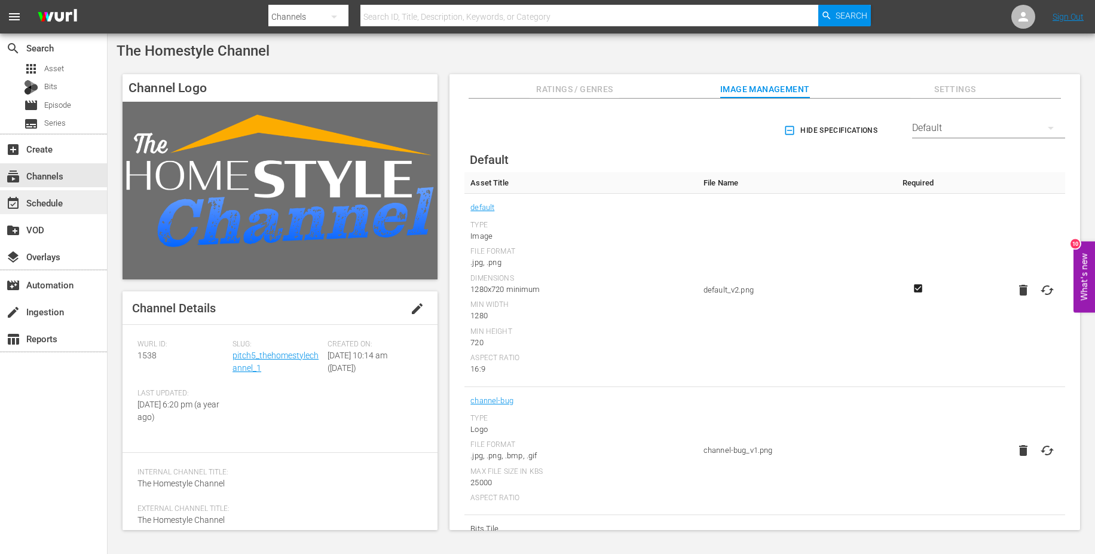
click at [53, 205] on div "event_available Schedule" at bounding box center [33, 201] width 67 height 11
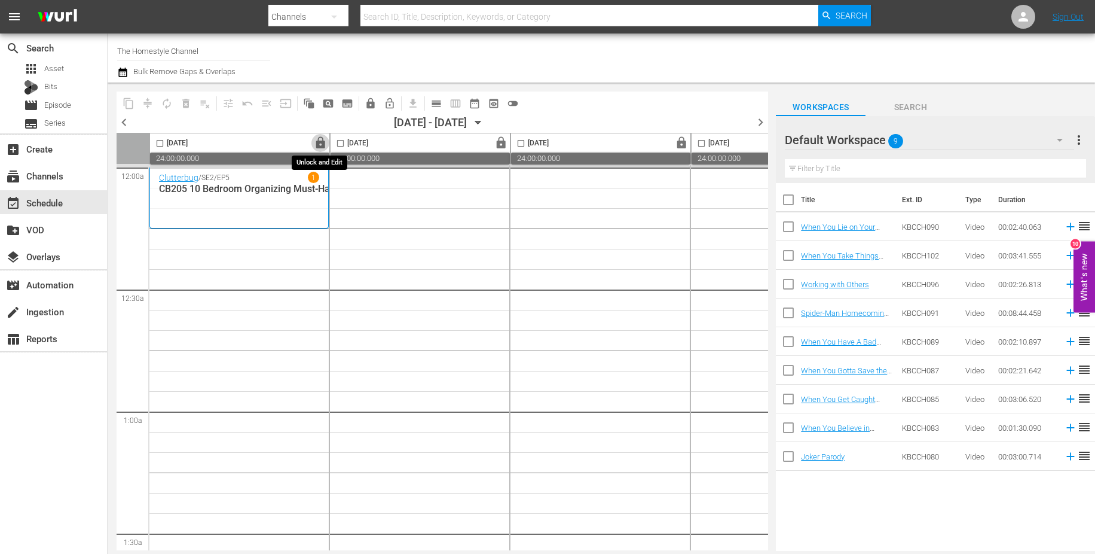
click at [319, 141] on span "lock" at bounding box center [321, 143] width 14 height 14
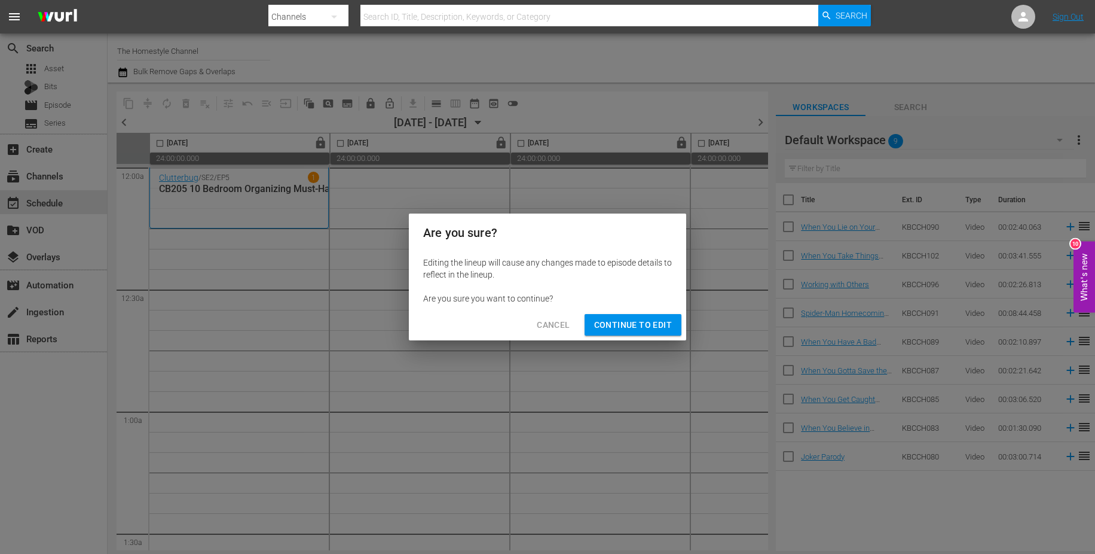
click at [560, 322] on span "Cancel" at bounding box center [553, 325] width 33 height 15
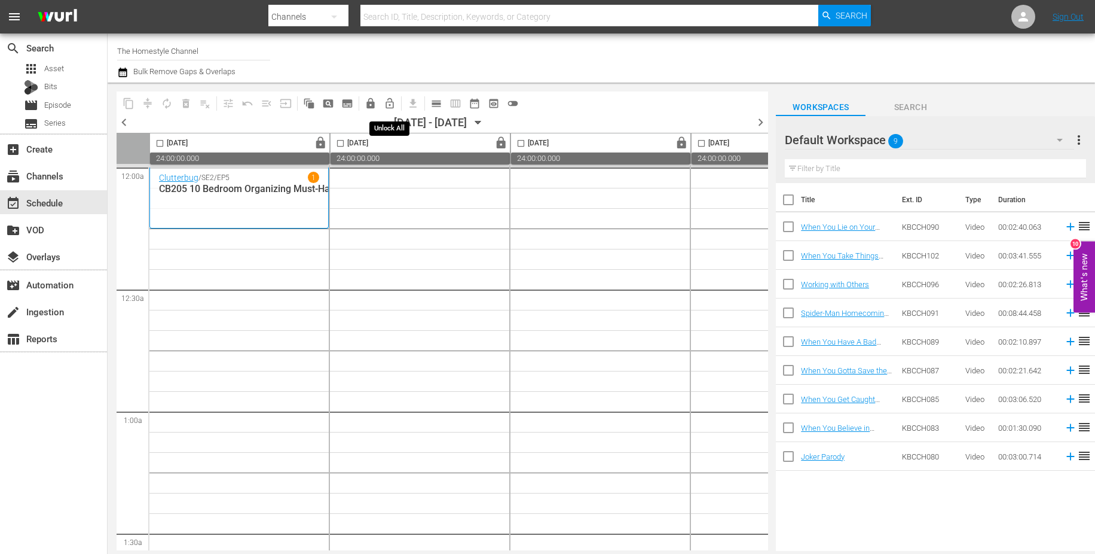
click at [396, 104] on button "lock_open_outlined" at bounding box center [389, 103] width 19 height 19
click at [124, 121] on span "chevron_left" at bounding box center [124, 122] width 15 height 15
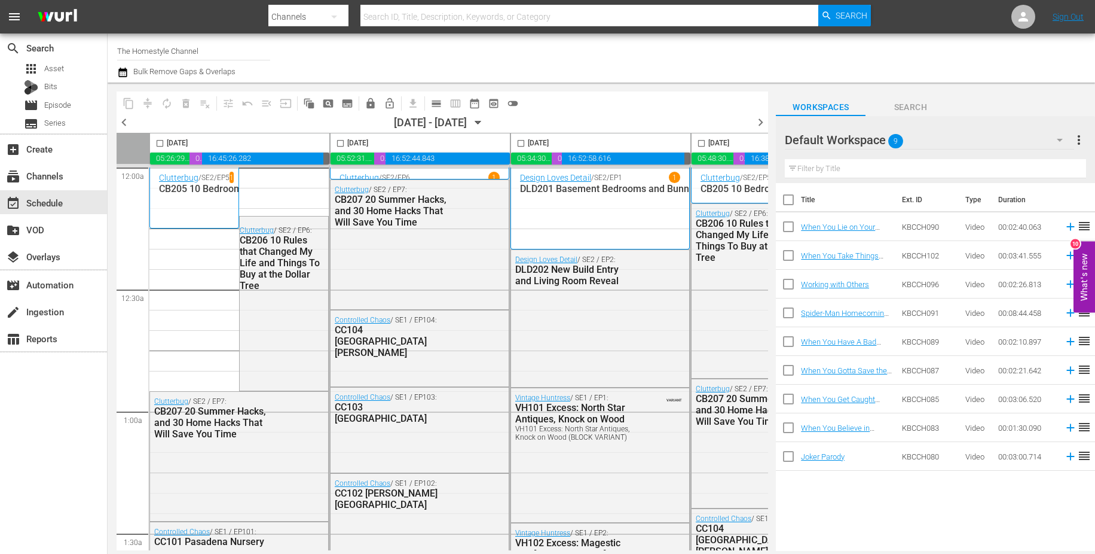
click at [161, 145] on input "checkbox" at bounding box center [160, 146] width 14 height 14
checkbox input "true"
drag, startPoint x: 340, startPoint y: 144, endPoint x: 422, endPoint y: 147, distance: 81.4
click at [340, 144] on input "checkbox" at bounding box center [341, 146] width 14 height 14
checkbox input "true"
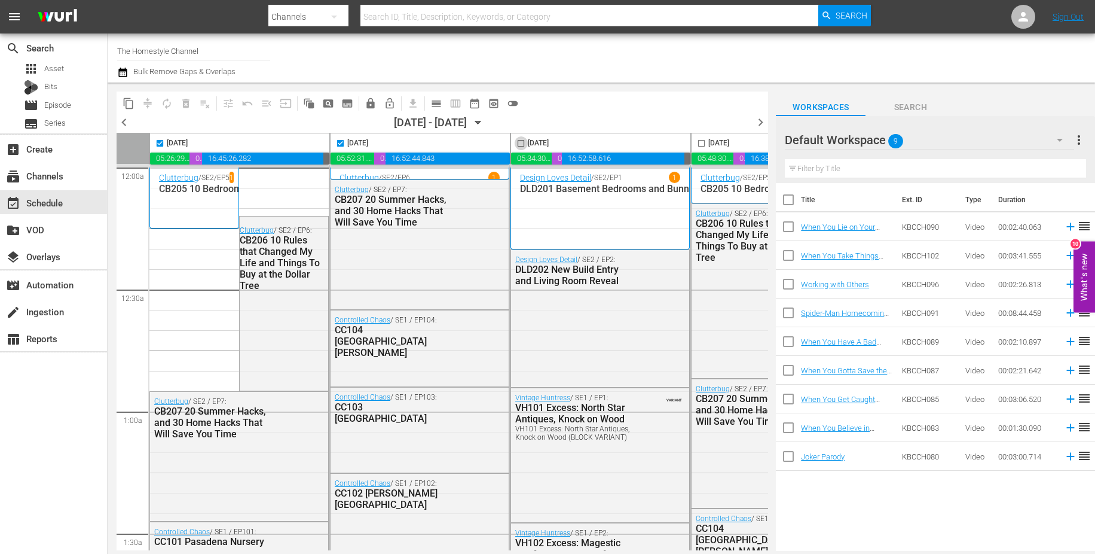
click at [524, 144] on input "checkbox" at bounding box center [521, 146] width 14 height 14
checkbox input "true"
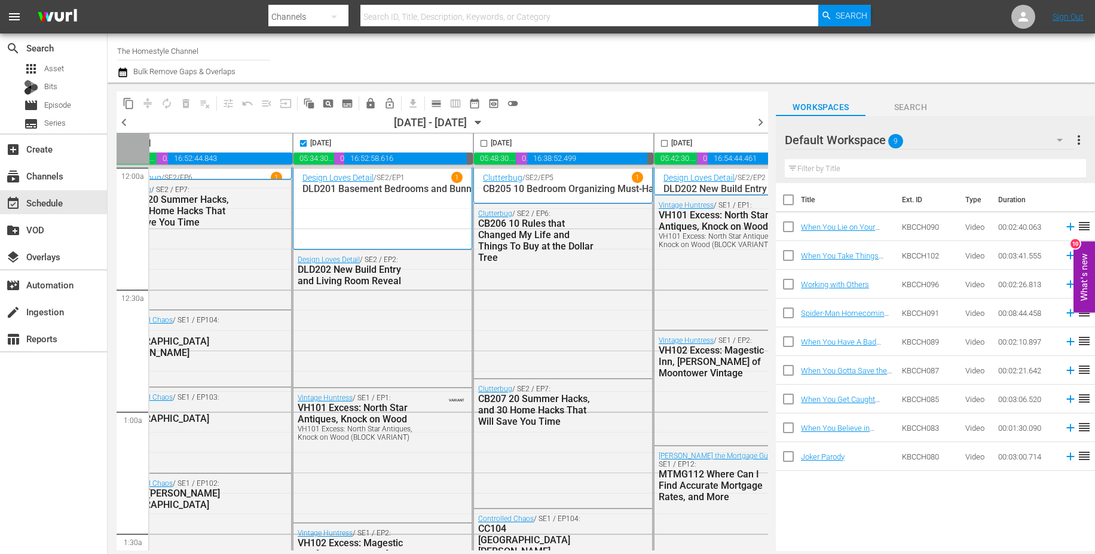
scroll to position [0, 260]
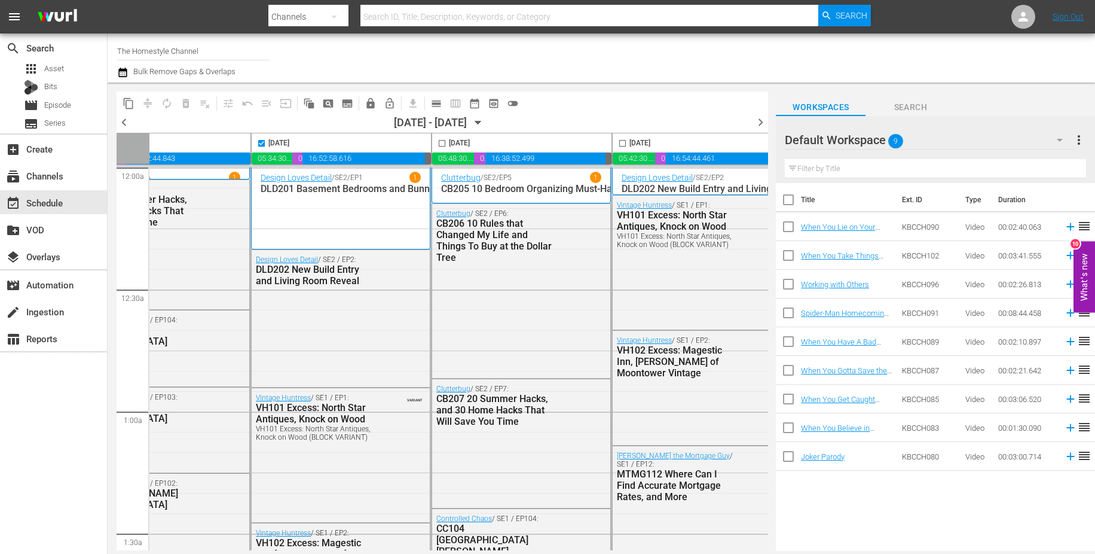
click at [443, 142] on input "checkbox" at bounding box center [442, 146] width 14 height 14
checkbox input "true"
click at [624, 144] on input "checkbox" at bounding box center [623, 146] width 14 height 14
checkbox input "true"
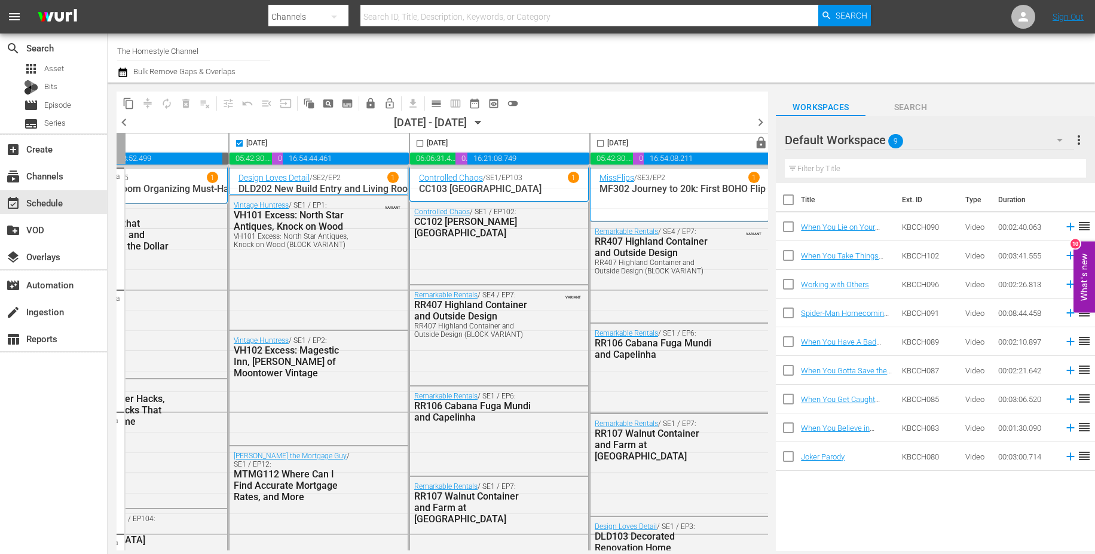
scroll to position [0, 650]
click at [411, 145] on input "checkbox" at bounding box center [418, 146] width 14 height 14
checkbox input "true"
click at [592, 144] on input "checkbox" at bounding box center [598, 146] width 14 height 14
checkbox input "true"
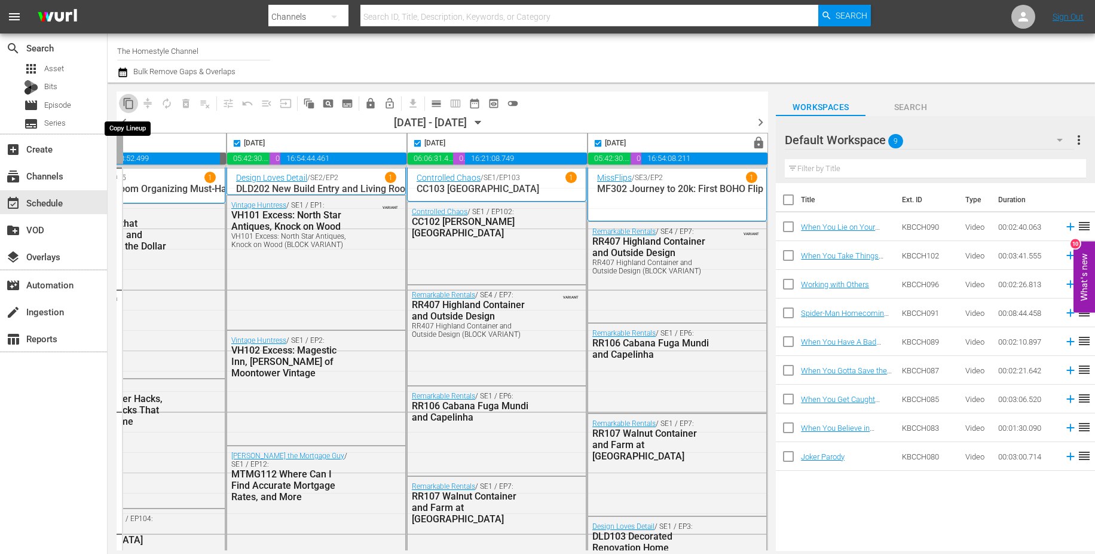
click at [130, 103] on span "content_copy" at bounding box center [129, 103] width 12 height 12
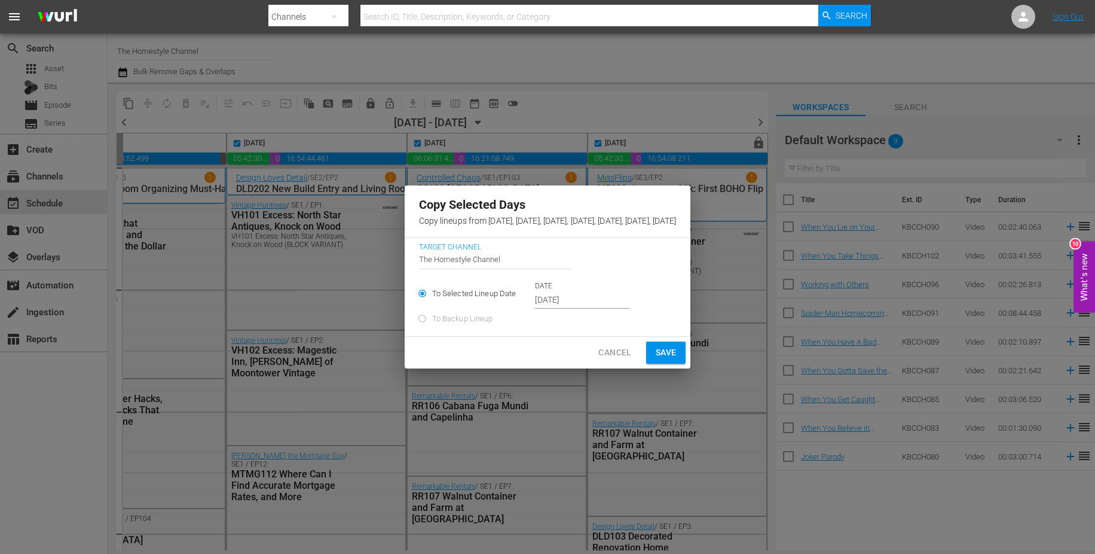
click at [535, 302] on input "Oct 6th 2025" at bounding box center [582, 300] width 94 height 18
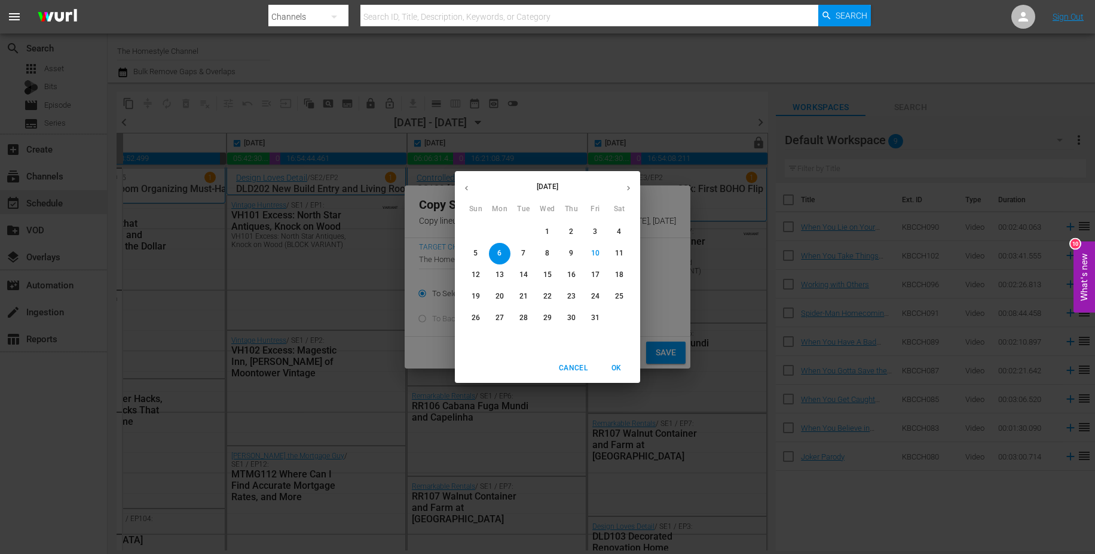
click at [498, 274] on p "13" at bounding box center [500, 275] width 8 height 10
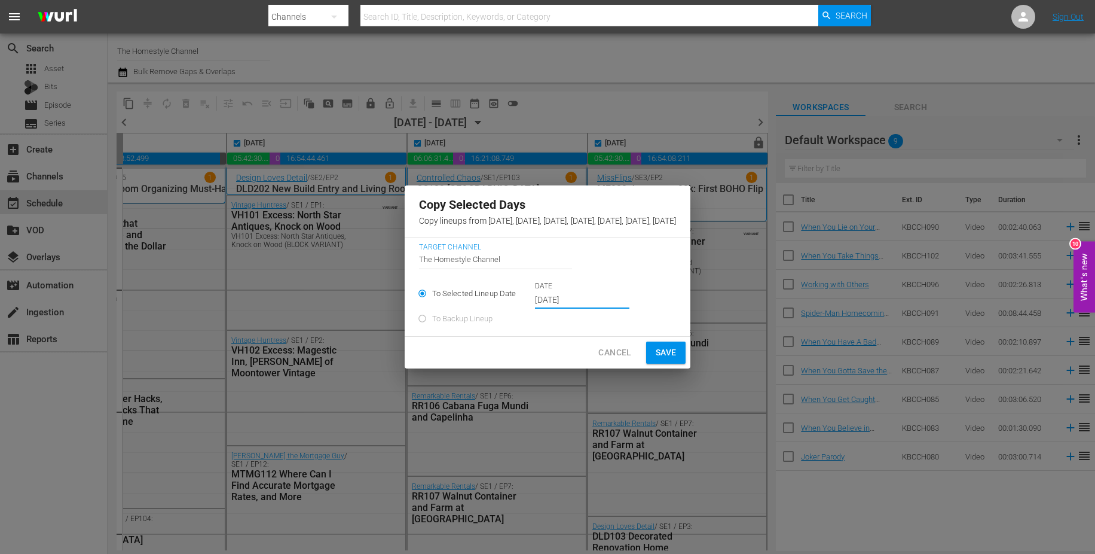
click at [677, 359] on span "Save" at bounding box center [666, 352] width 21 height 15
type input "Oct 6th 2025"
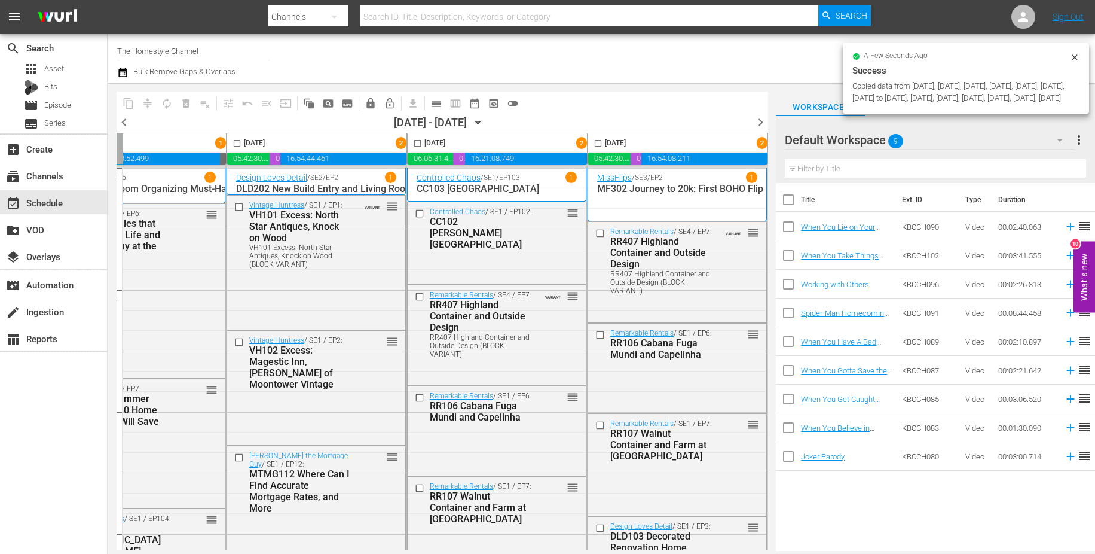
checkbox input "false"
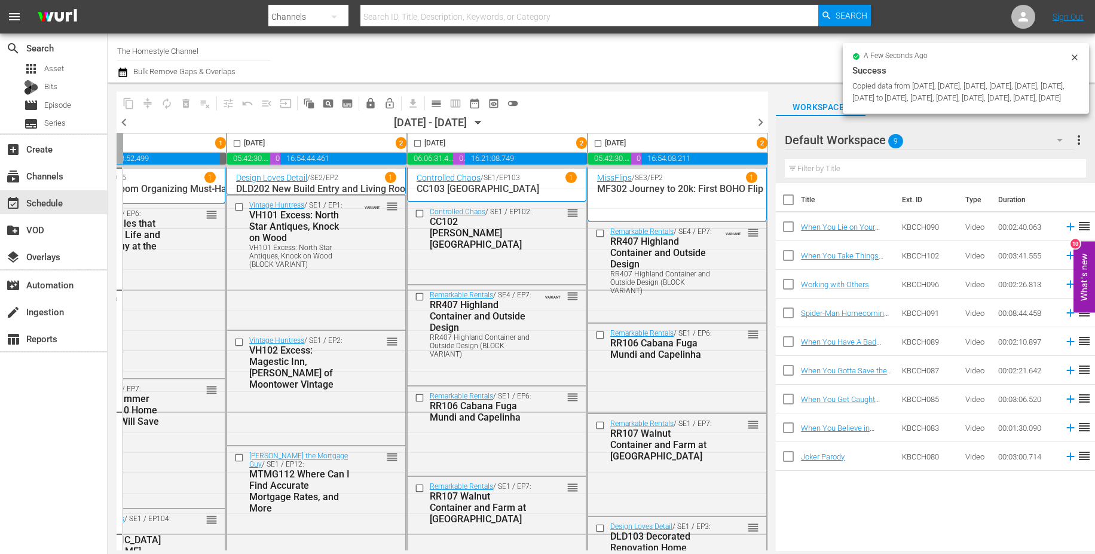
checkbox input "false"
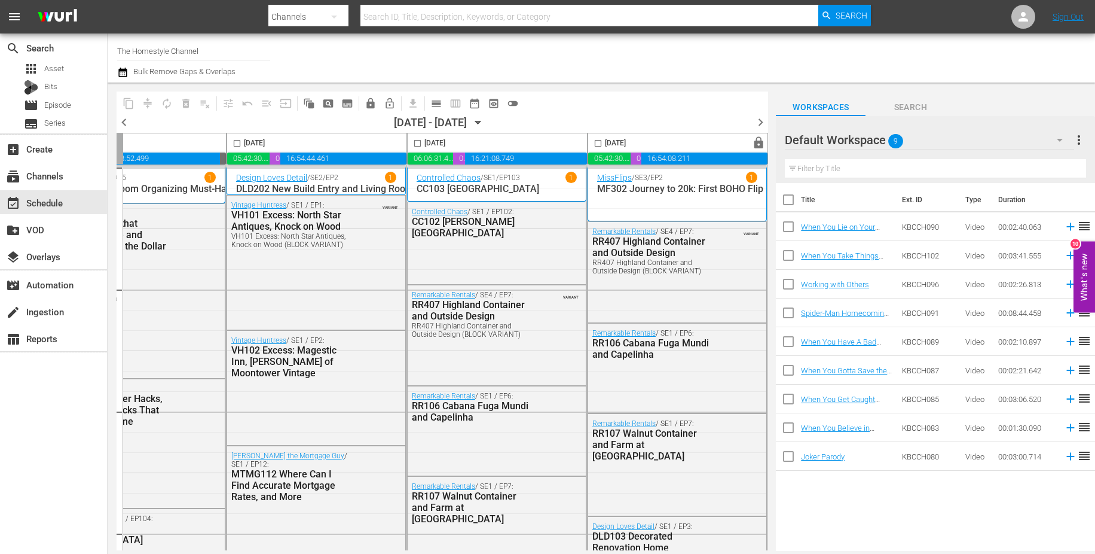
click at [759, 118] on span "chevron_right" at bounding box center [760, 122] width 15 height 15
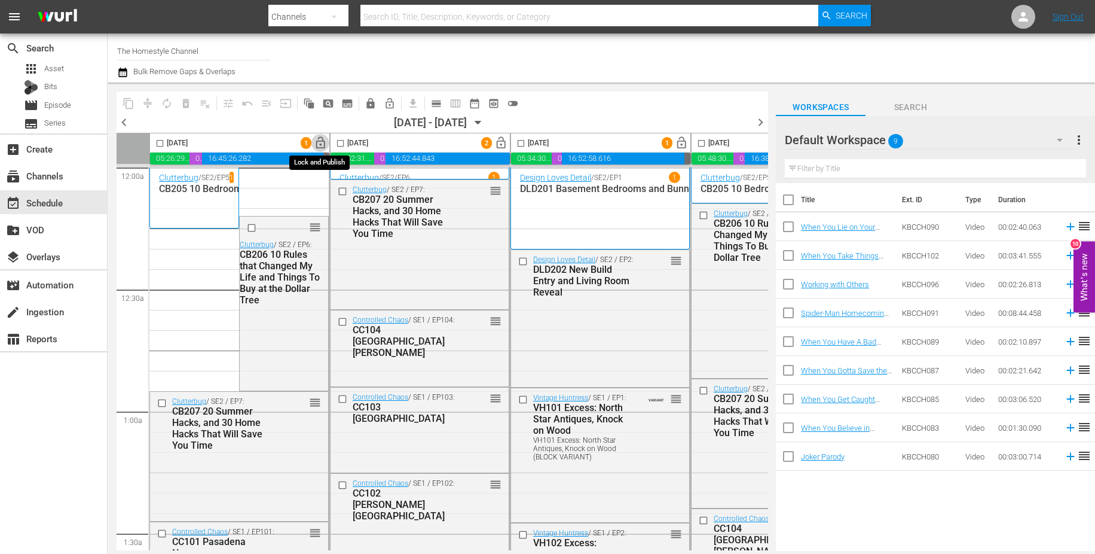
click at [322, 144] on span "lock_open" at bounding box center [321, 143] width 14 height 14
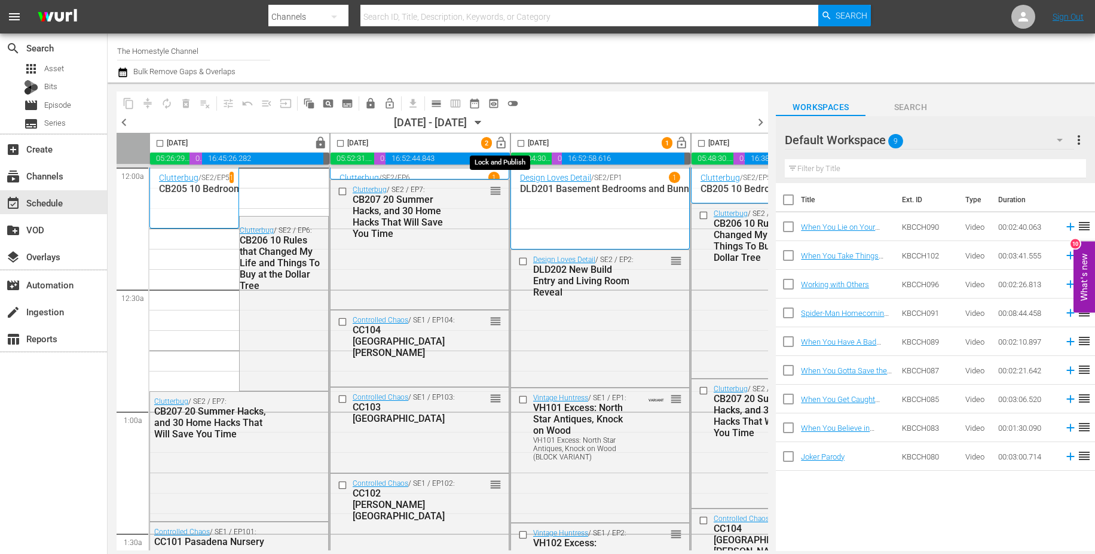
click at [499, 144] on span "lock_open" at bounding box center [502, 143] width 14 height 14
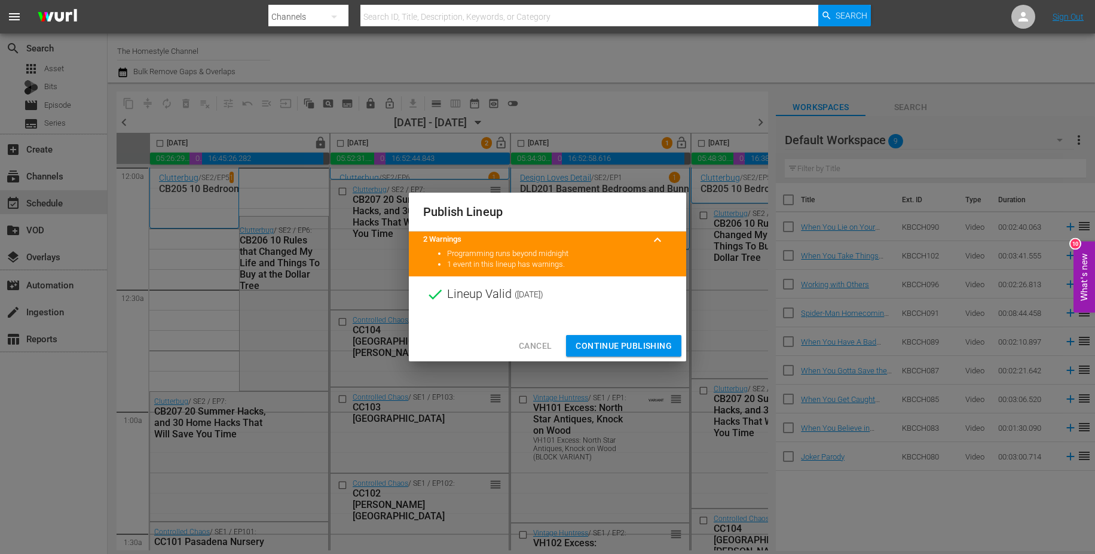
click at [622, 350] on span "Continue Publishing" at bounding box center [624, 345] width 96 height 15
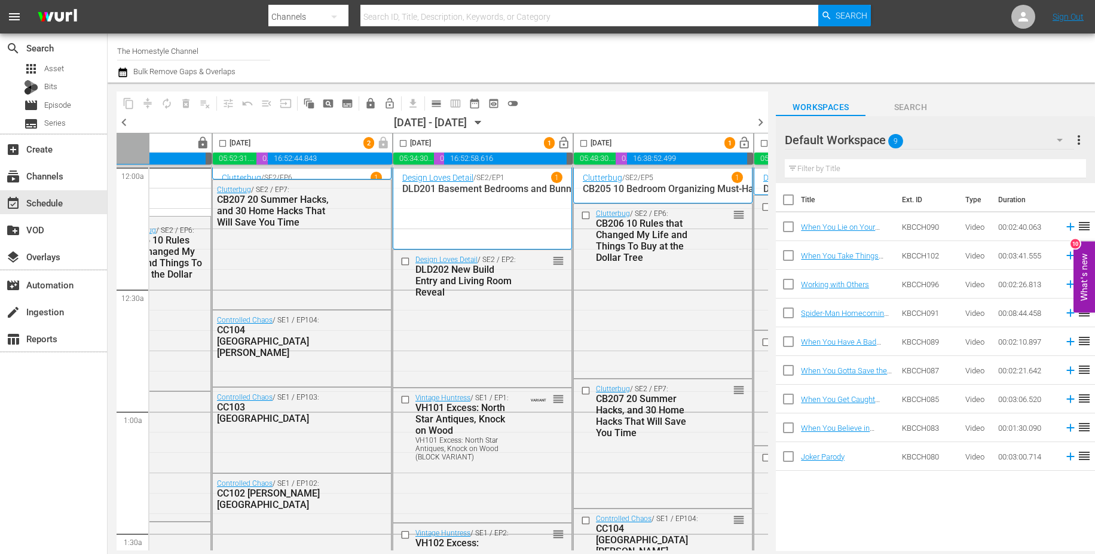
scroll to position [0, 139]
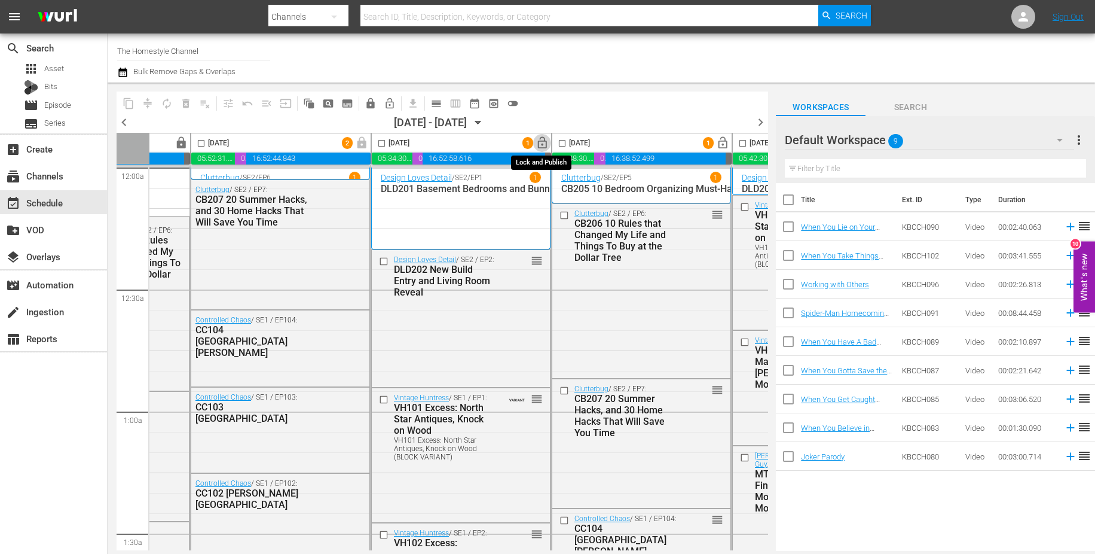
click at [542, 145] on span "lock_open" at bounding box center [543, 143] width 14 height 14
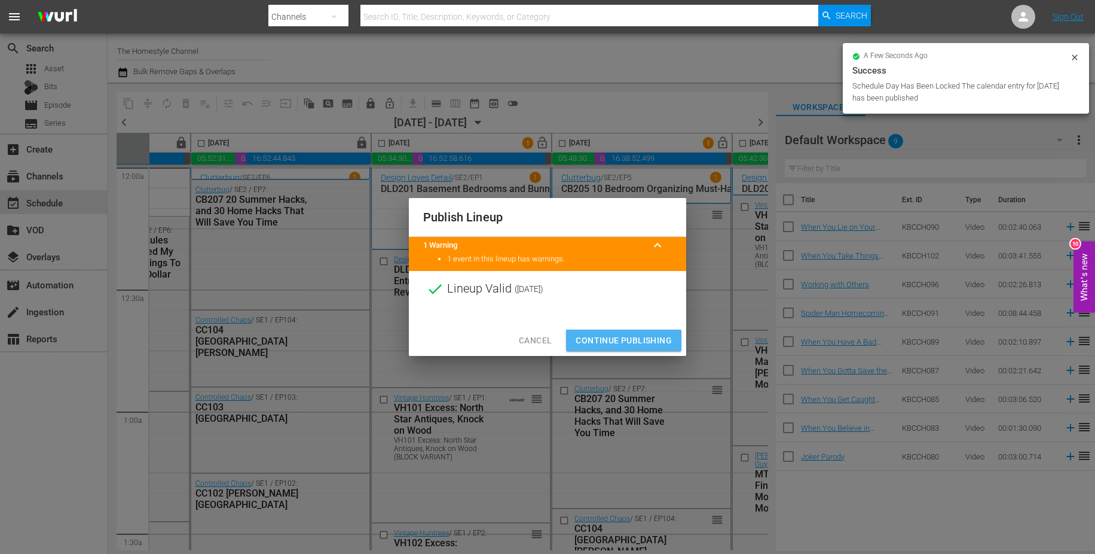
click at [627, 346] on span "Continue Publishing" at bounding box center [624, 340] width 96 height 15
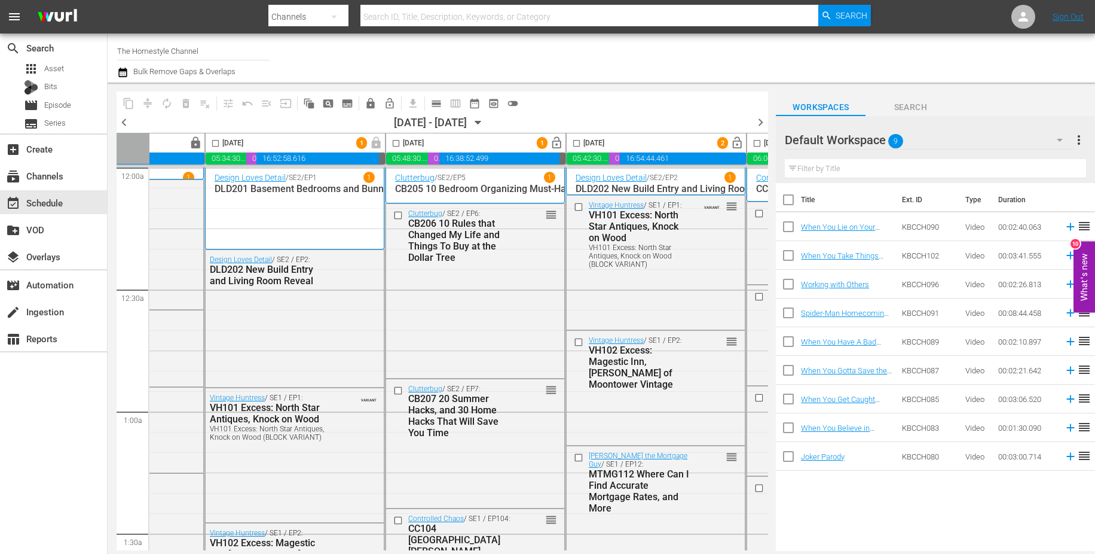
scroll to position [0, 306]
click at [556, 143] on span "lock_open" at bounding box center [557, 143] width 14 height 14
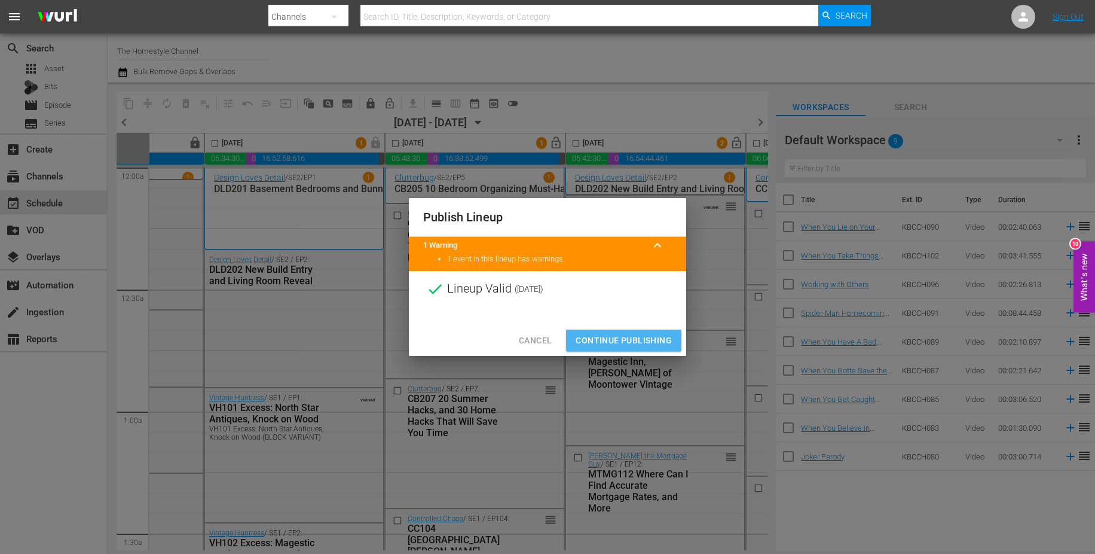
click at [614, 335] on span "Continue Publishing" at bounding box center [624, 340] width 96 height 15
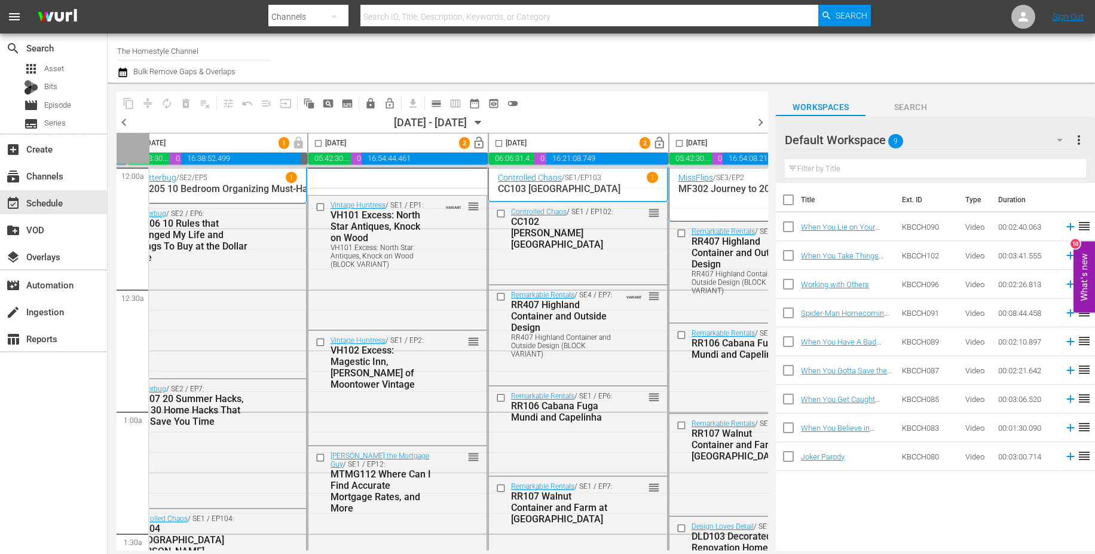
scroll to position [0, 650]
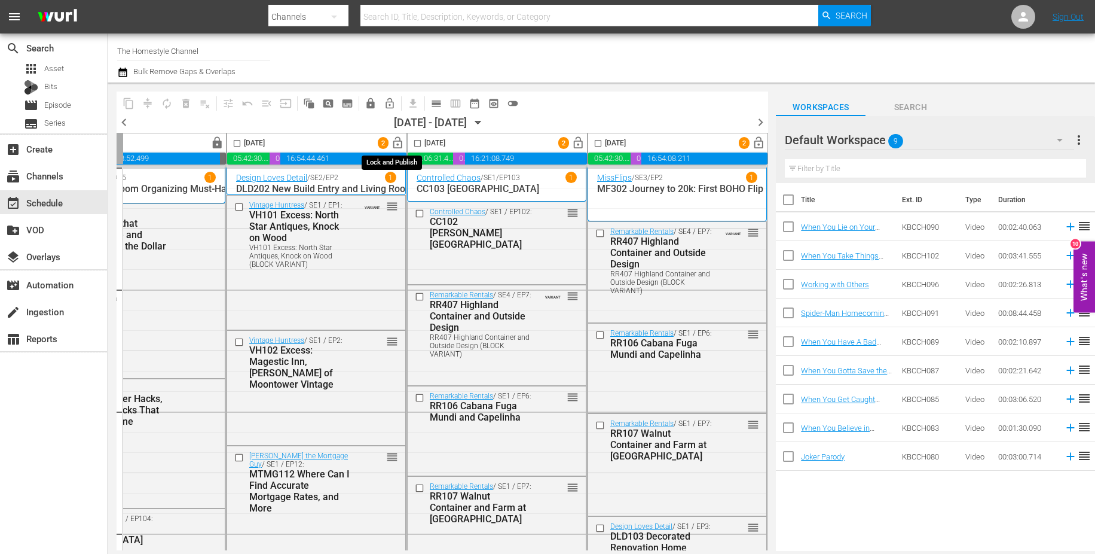
click at [393, 143] on span "lock_open" at bounding box center [398, 143] width 14 height 14
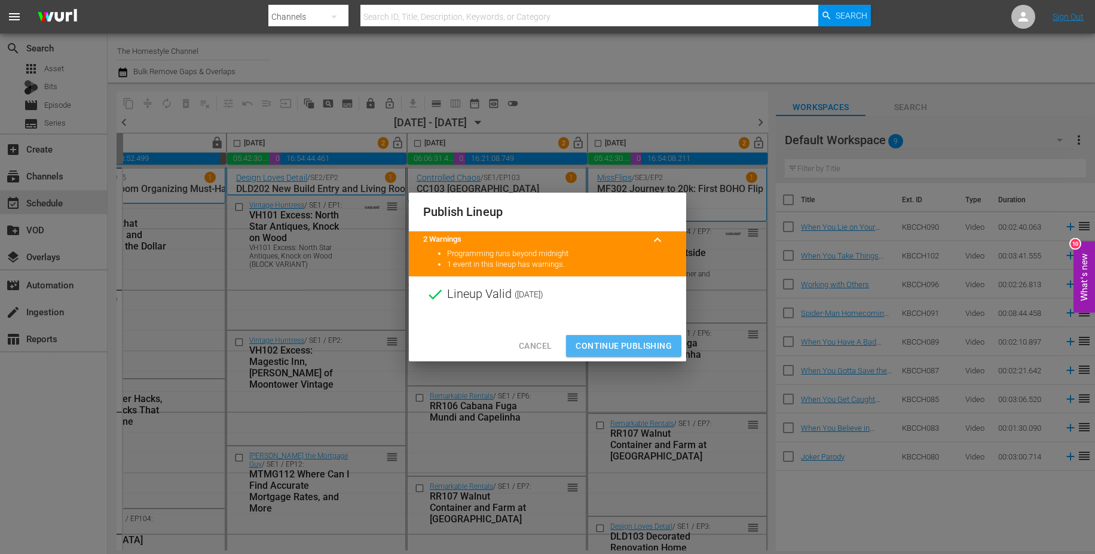
click at [610, 342] on span "Continue Publishing" at bounding box center [624, 345] width 96 height 15
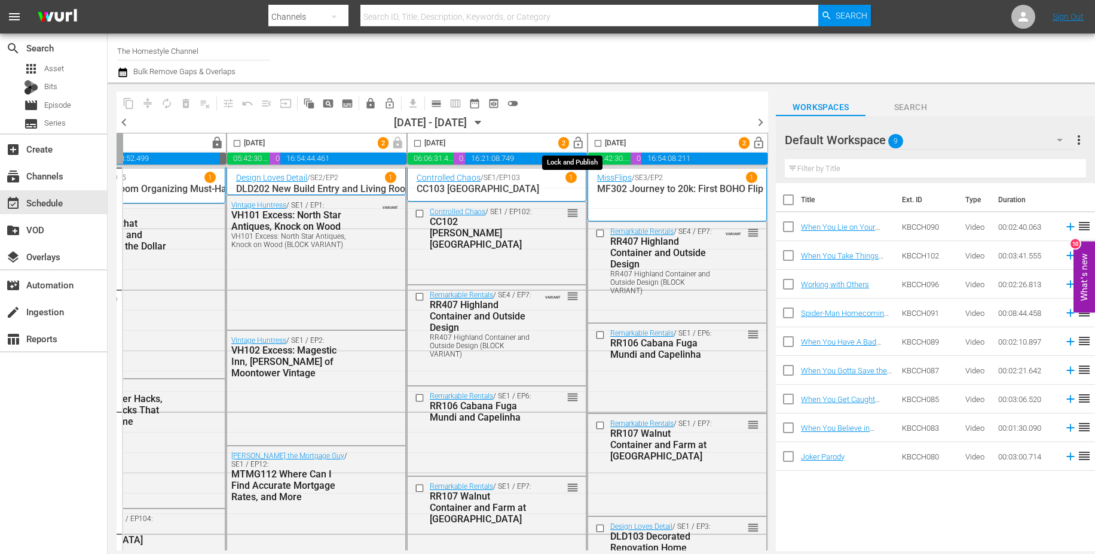
click at [574, 140] on span "lock_open" at bounding box center [579, 143] width 14 height 14
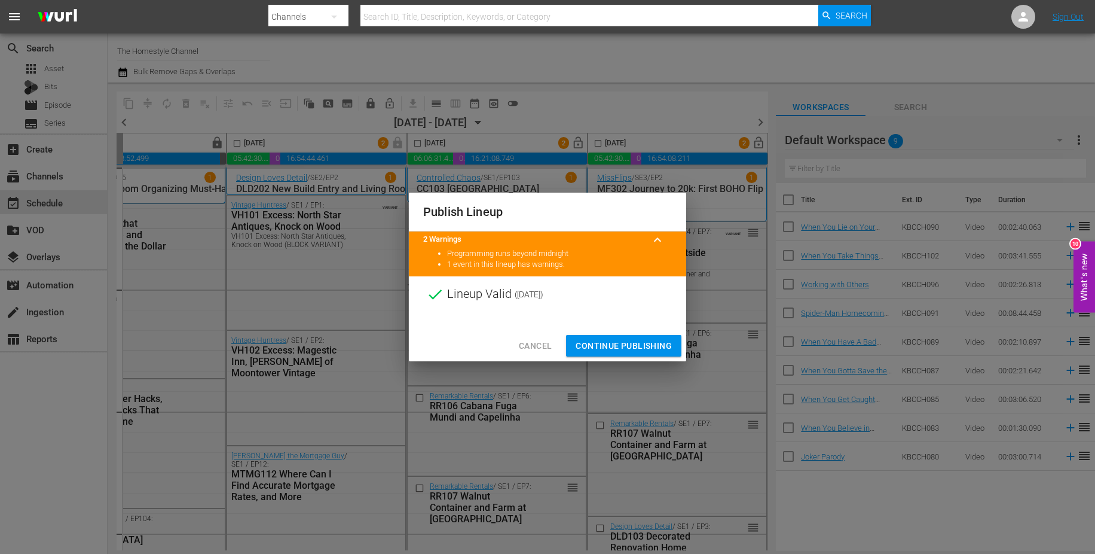
click at [613, 346] on span "Continue Publishing" at bounding box center [624, 345] width 96 height 15
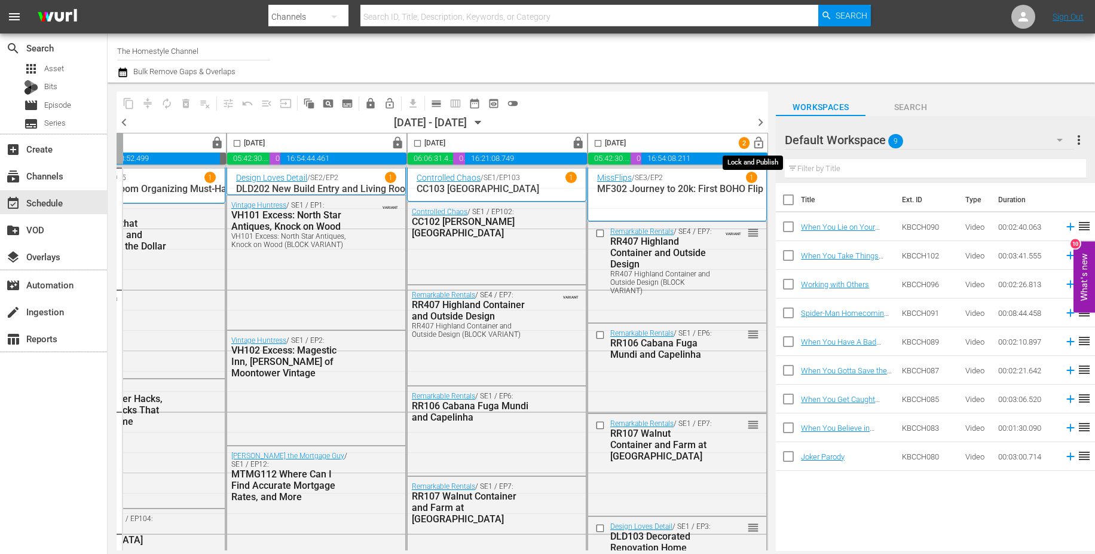
click at [756, 145] on span "lock_open" at bounding box center [759, 143] width 14 height 14
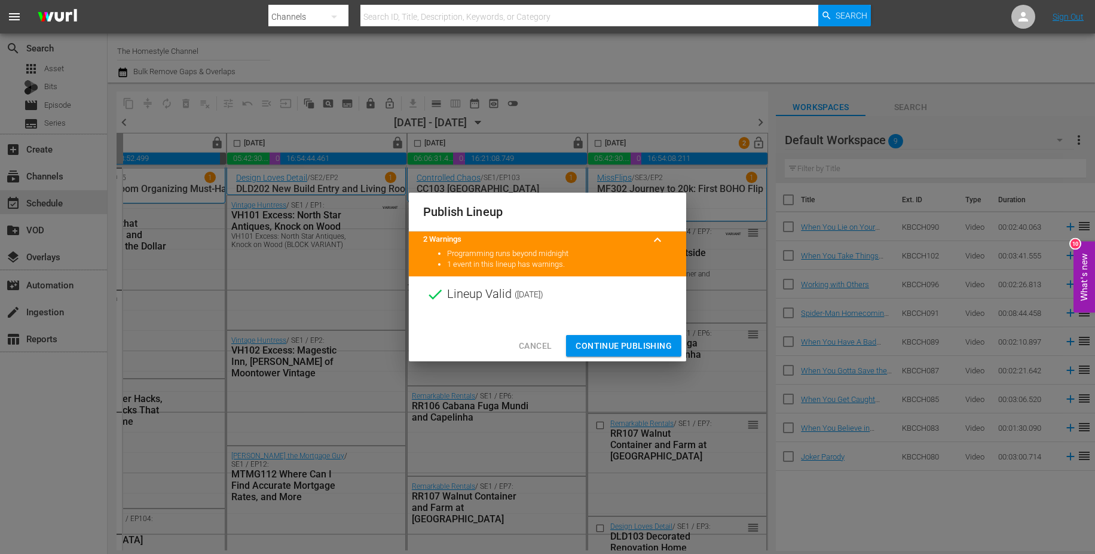
click at [621, 347] on span "Continue Publishing" at bounding box center [624, 345] width 96 height 15
